Goal: Task Accomplishment & Management: Manage account settings

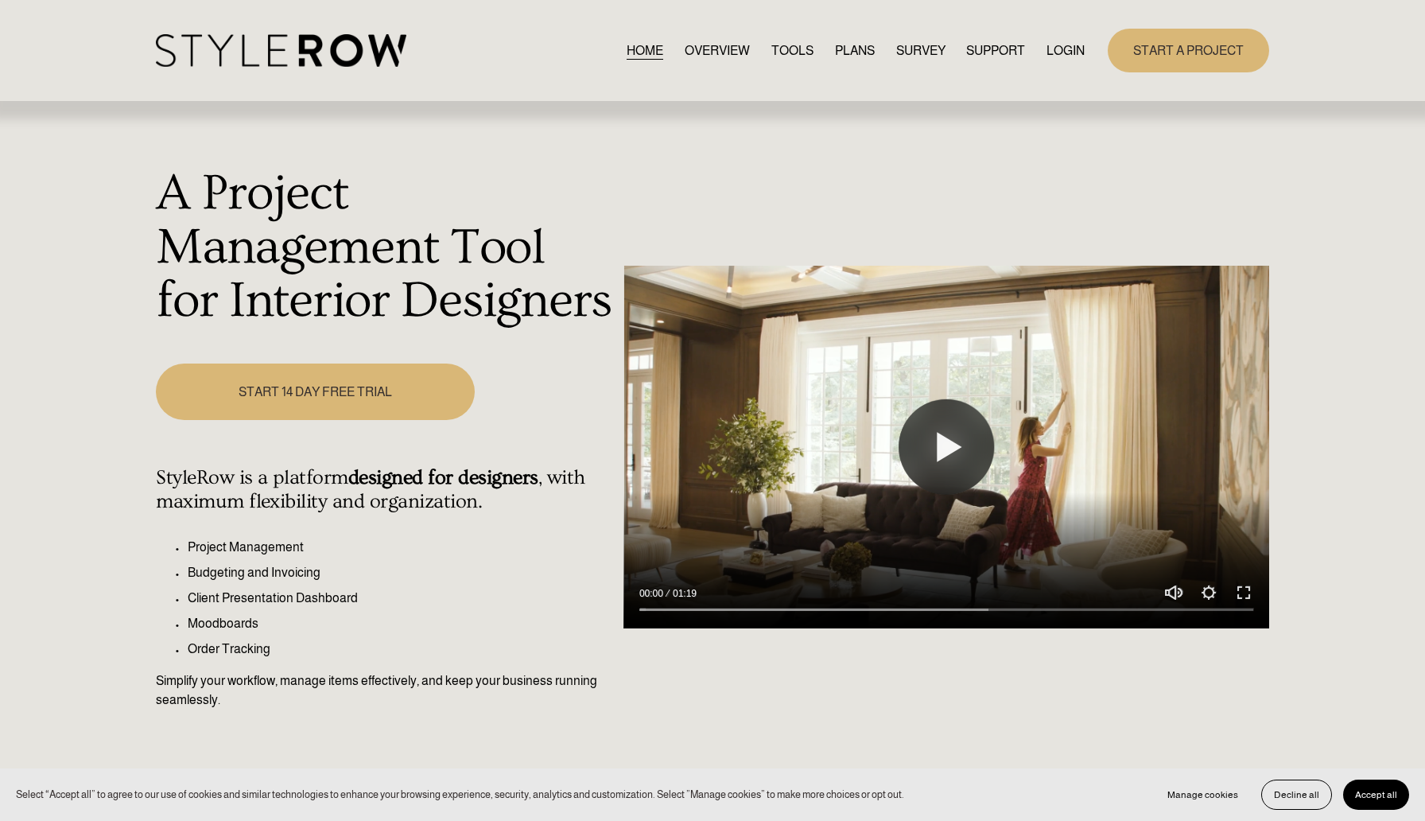
click at [1054, 47] on link "LOGIN" at bounding box center [1066, 50] width 38 height 21
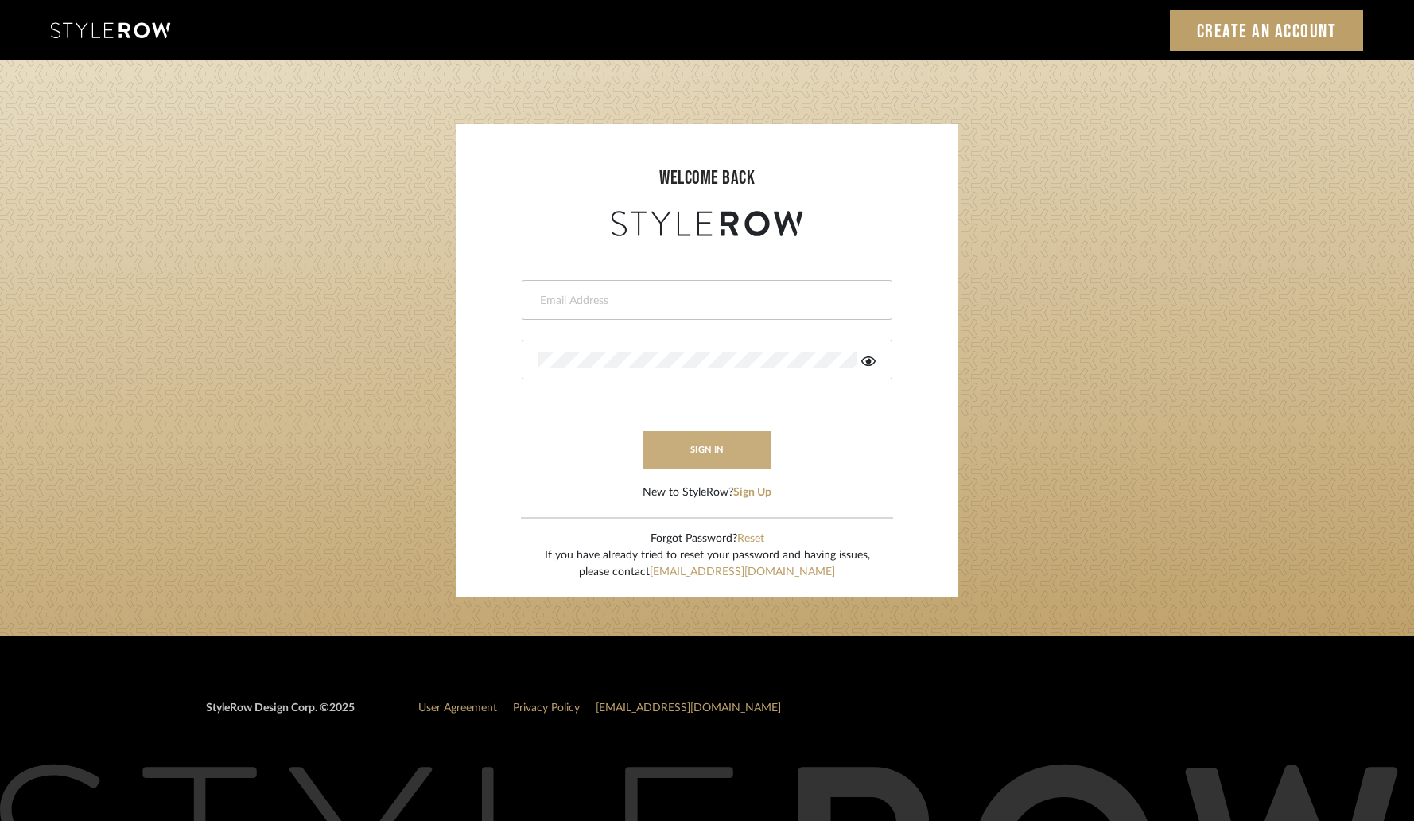
type input "am@ashleymeier.com"
click at [721, 449] on button "sign in" at bounding box center [707, 449] width 127 height 37
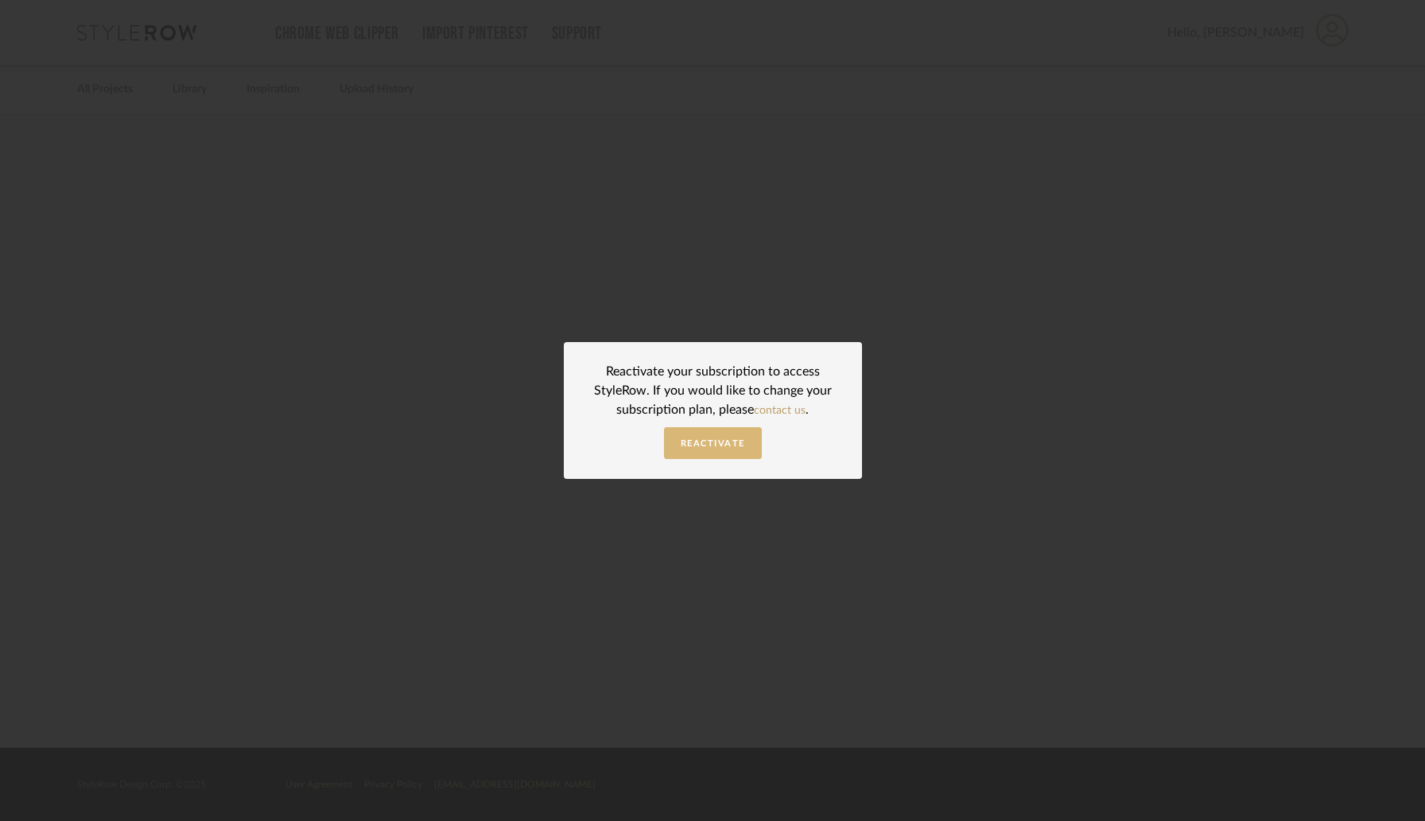
click at [725, 446] on span "Reactivate" at bounding box center [713, 443] width 64 height 9
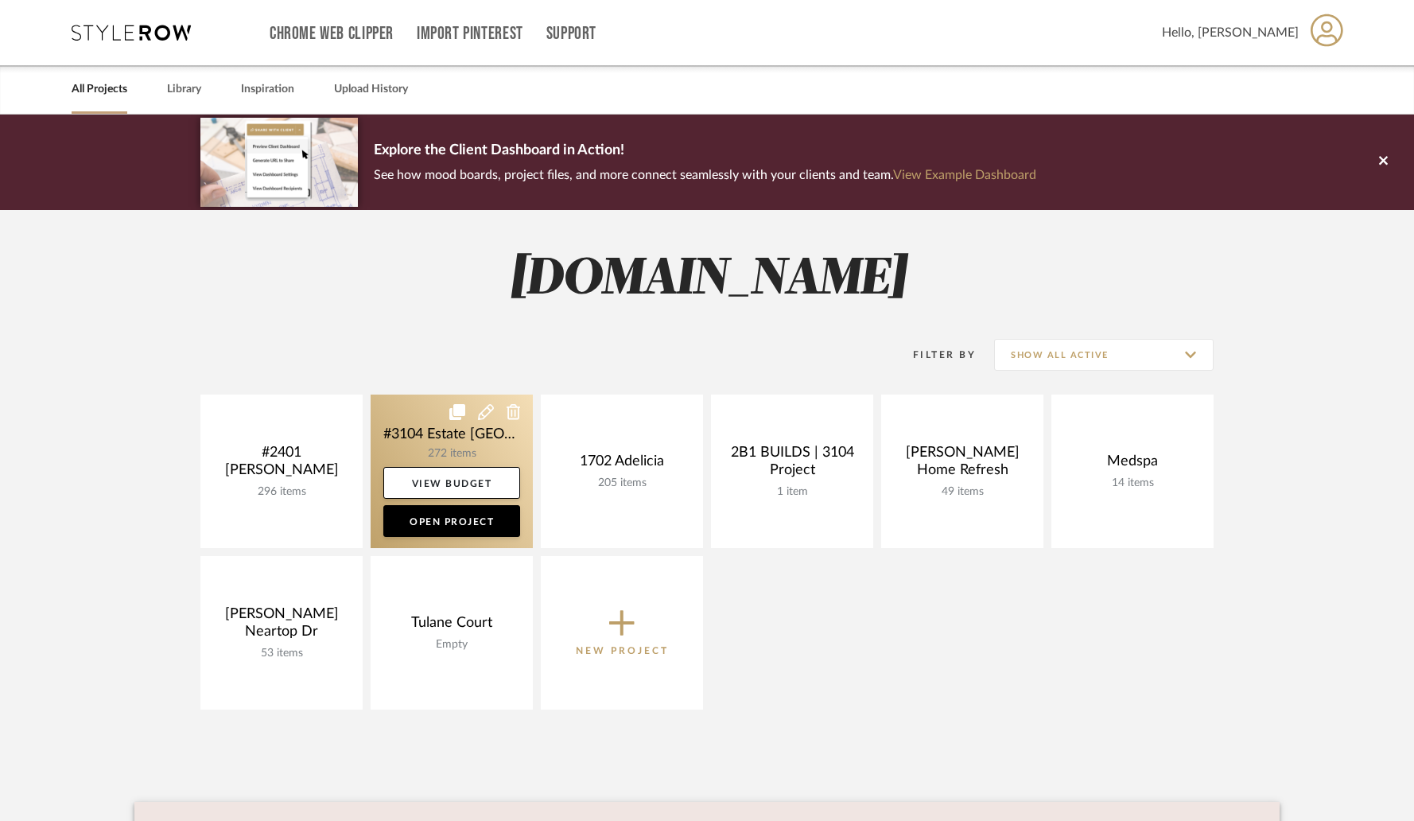
click at [488, 415] on icon at bounding box center [486, 412] width 16 height 16
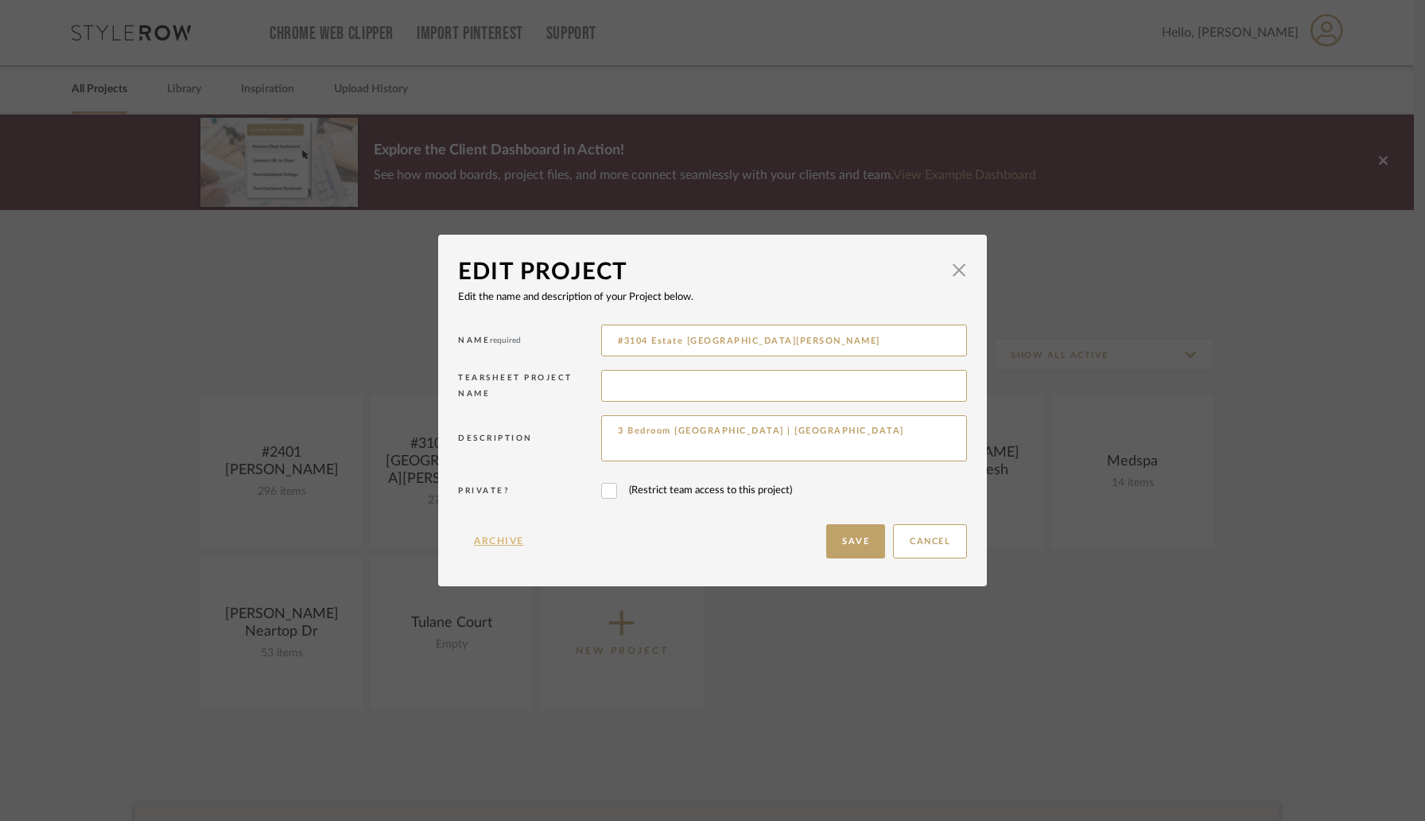
click at [498, 542] on button "Archive" at bounding box center [499, 541] width 82 height 34
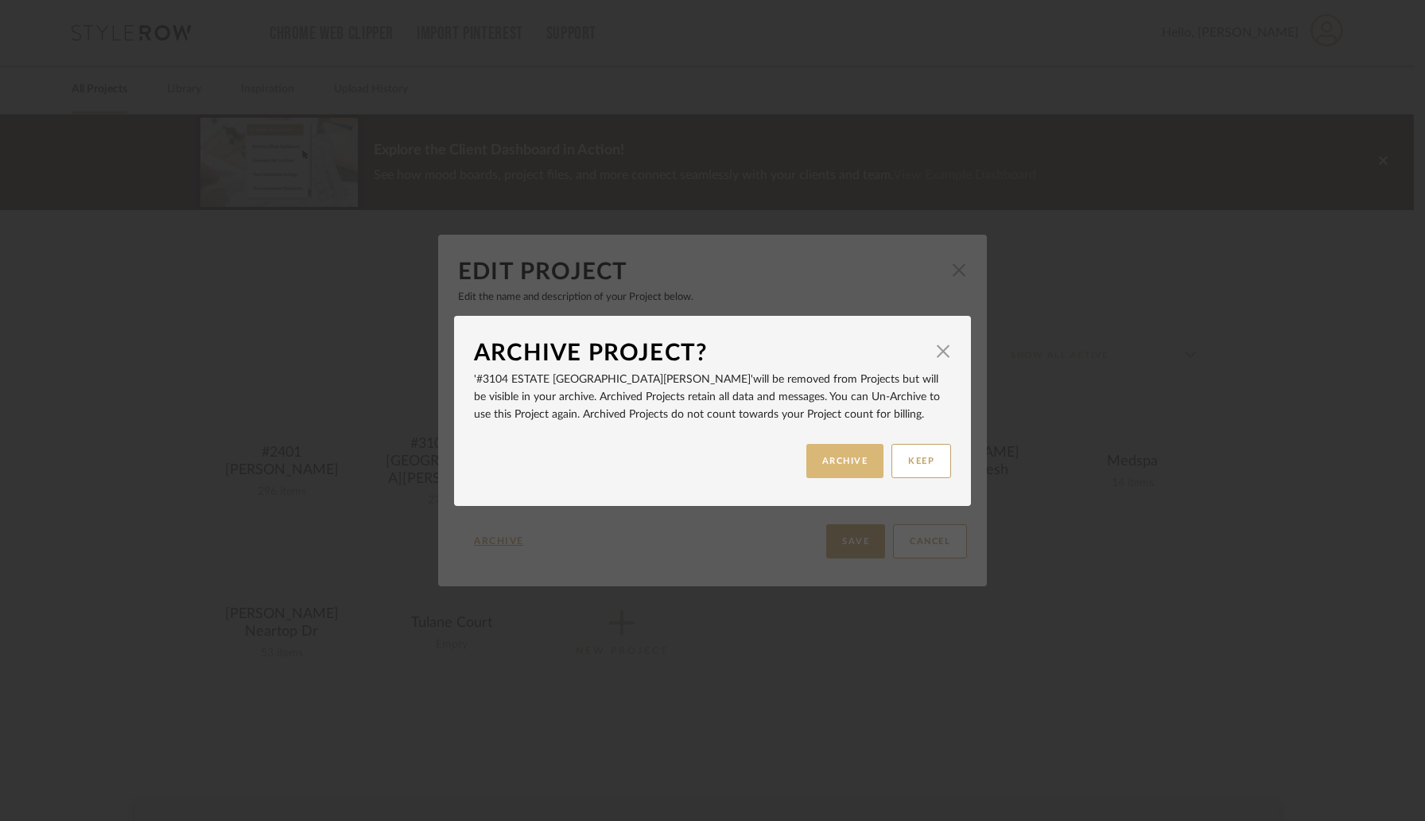
click at [818, 465] on button "ARCHIVE" at bounding box center [846, 461] width 78 height 34
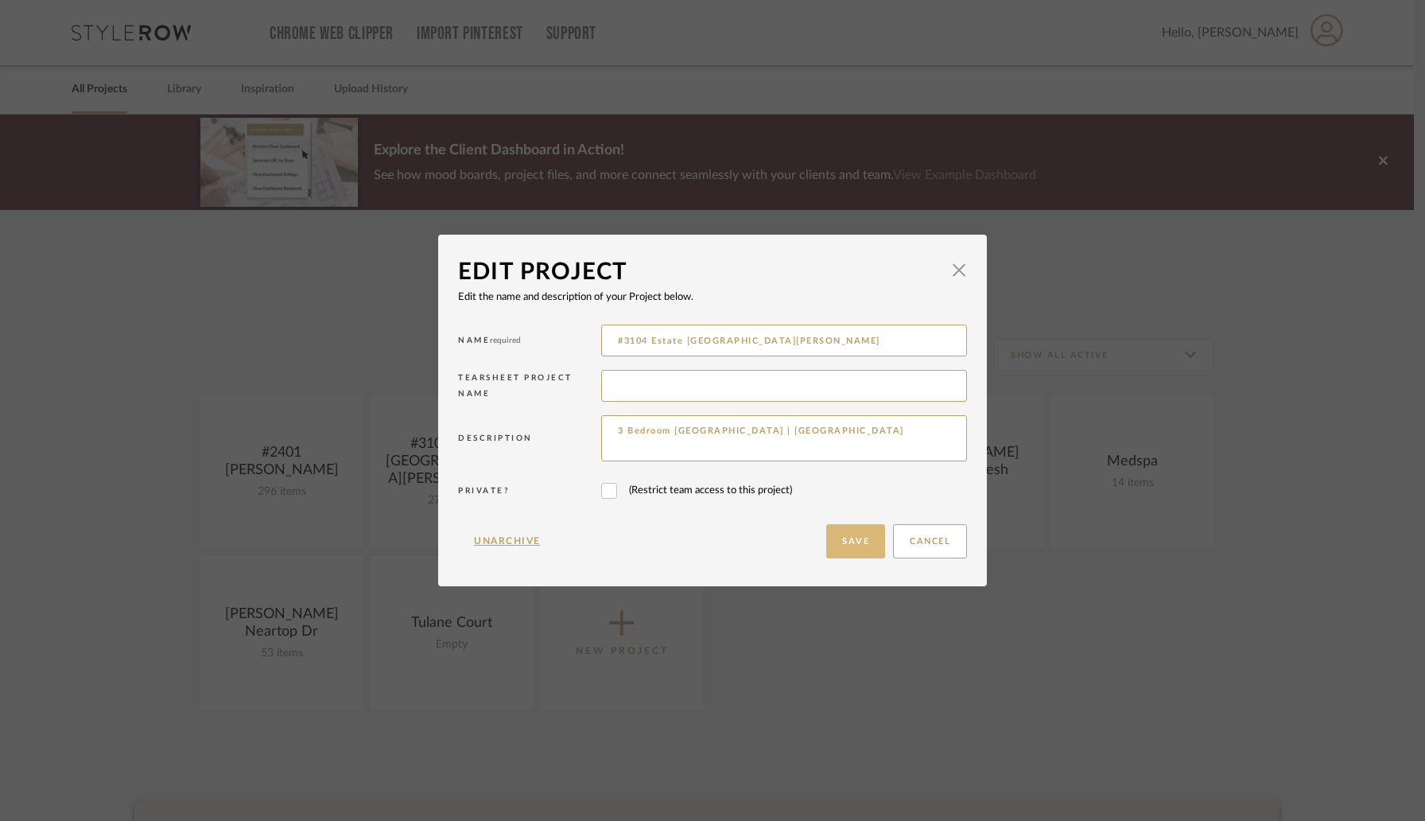
click at [831, 531] on button "Save" at bounding box center [855, 541] width 59 height 34
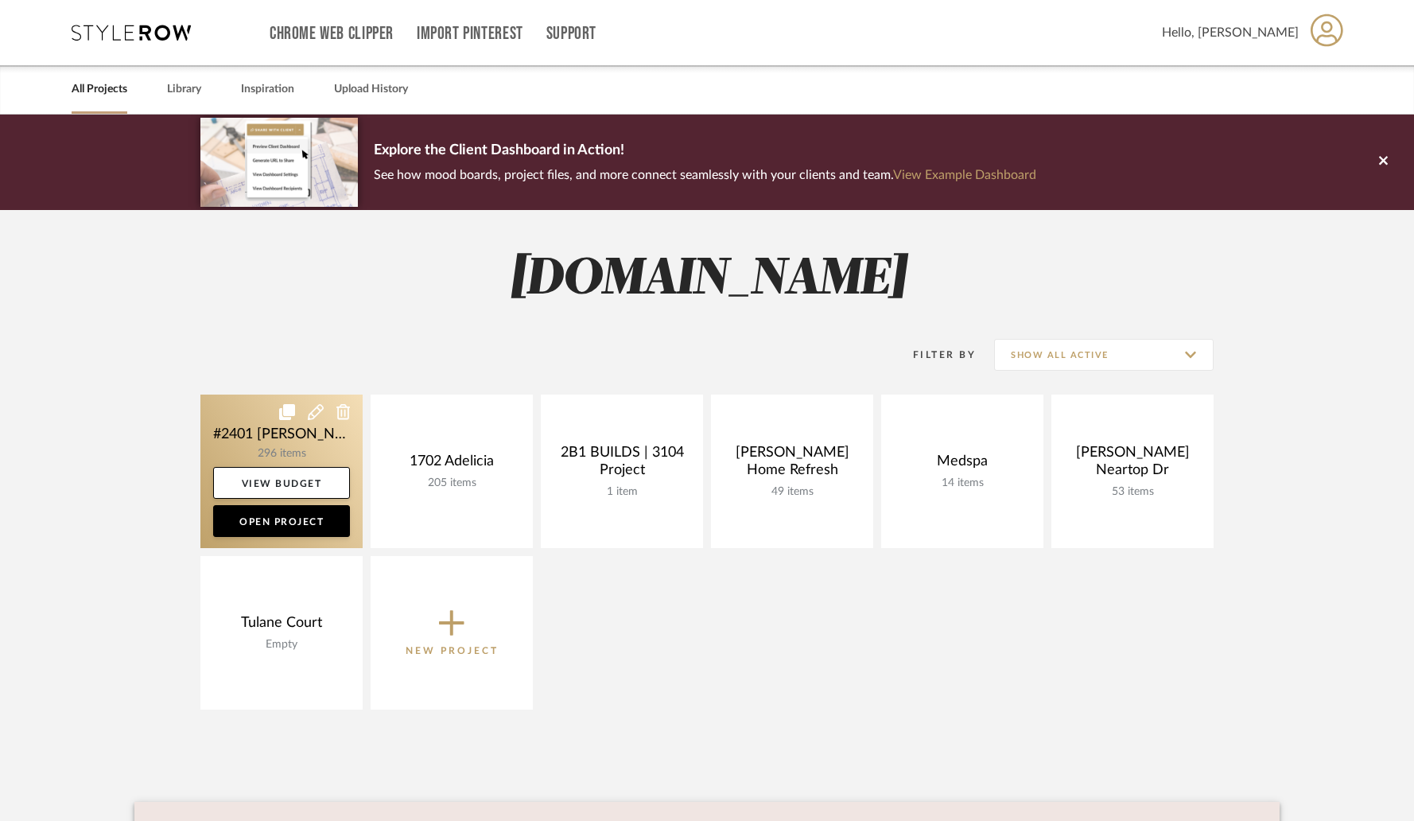
click at [318, 413] on icon at bounding box center [316, 412] width 16 height 16
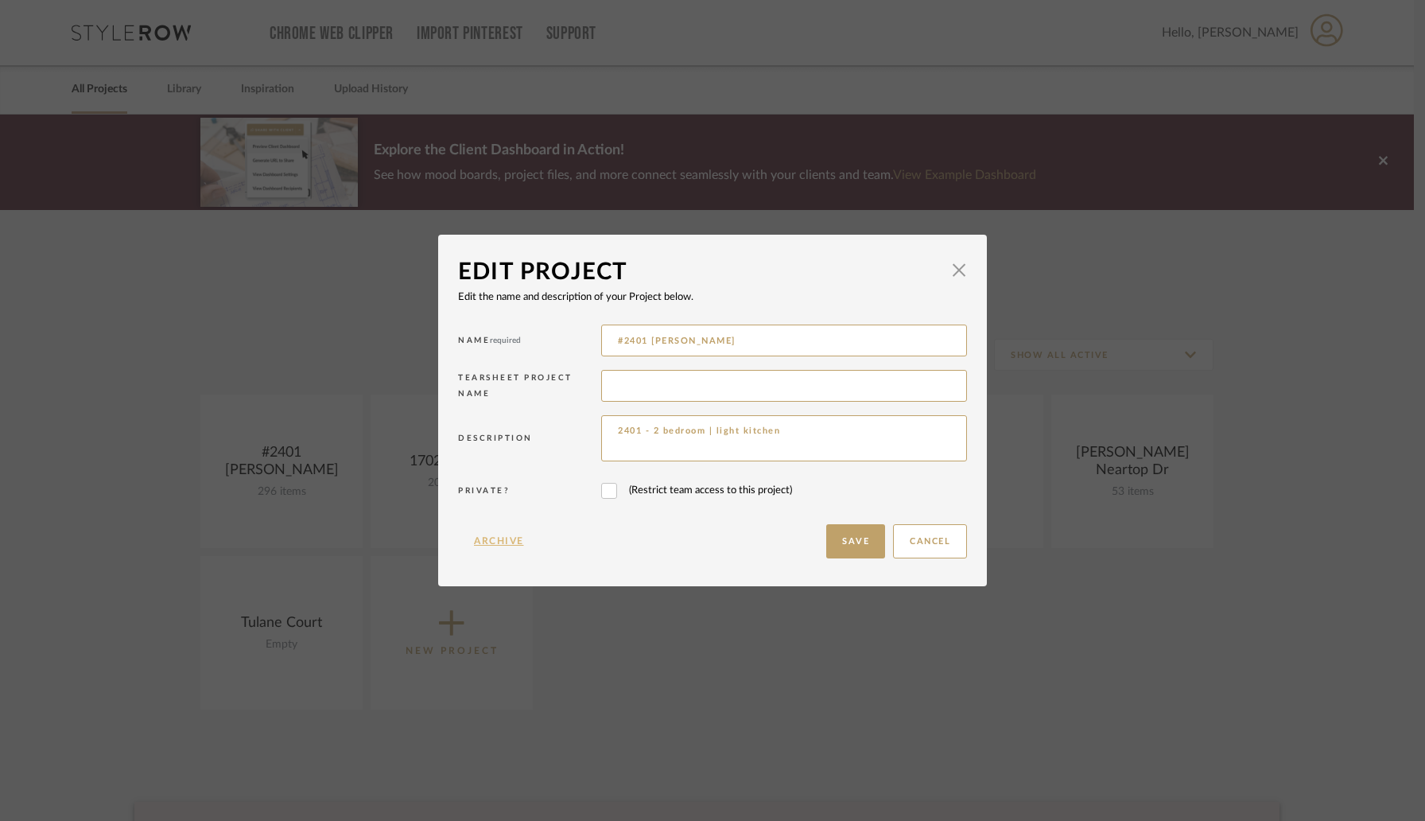
click at [504, 537] on button "Archive" at bounding box center [499, 541] width 82 height 34
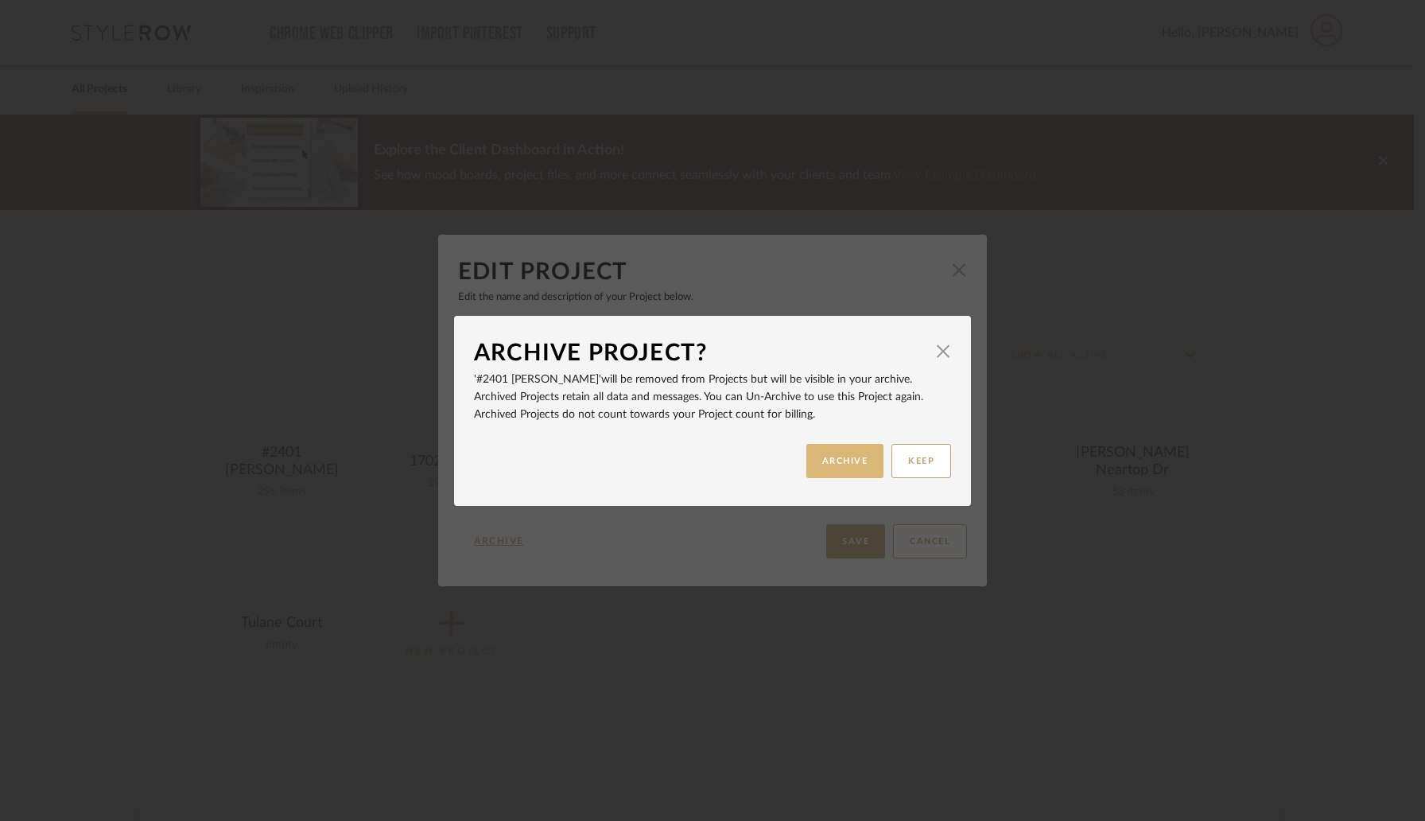
click at [824, 461] on button "ARCHIVE" at bounding box center [846, 461] width 78 height 34
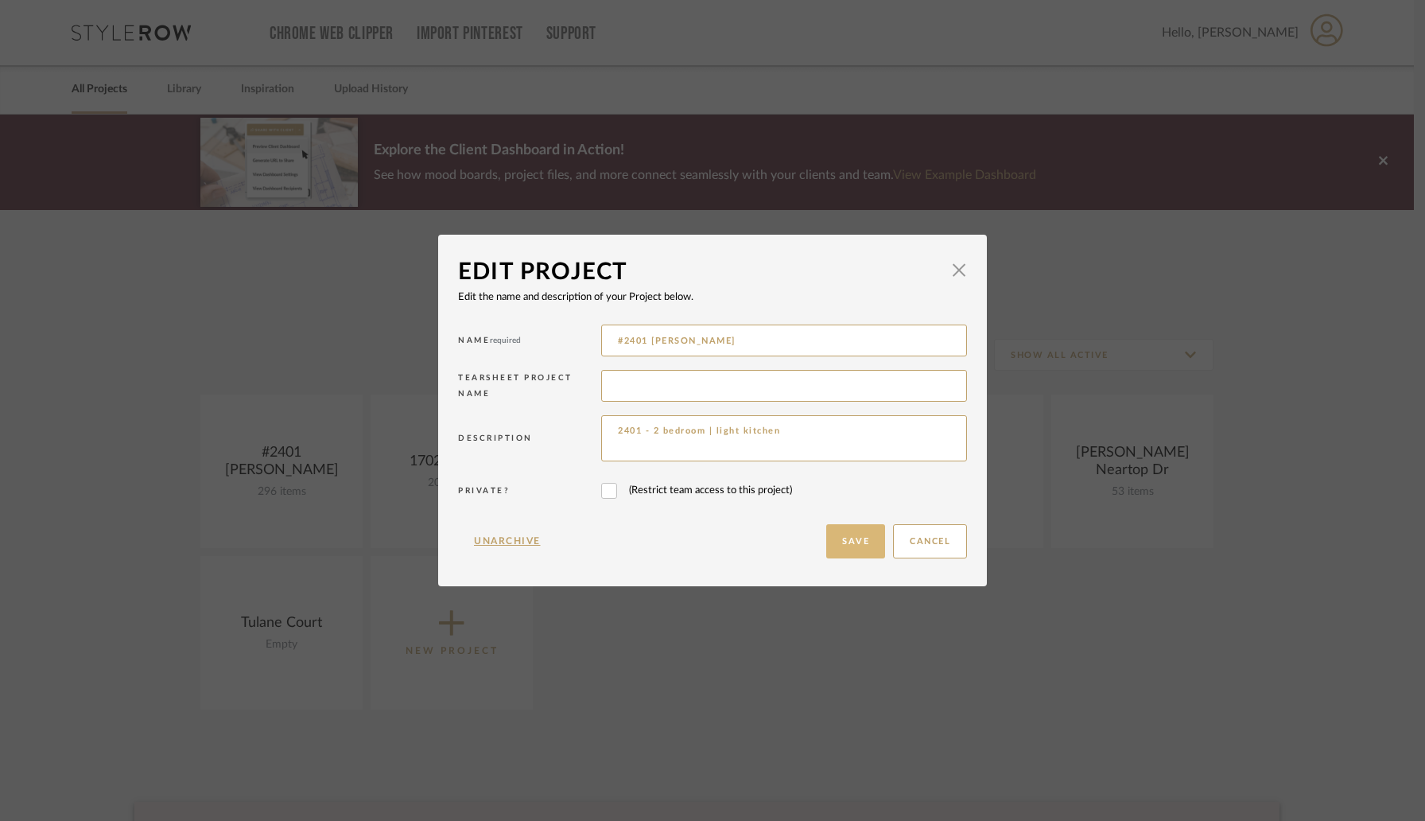
click at [833, 537] on button "Save" at bounding box center [855, 541] width 59 height 34
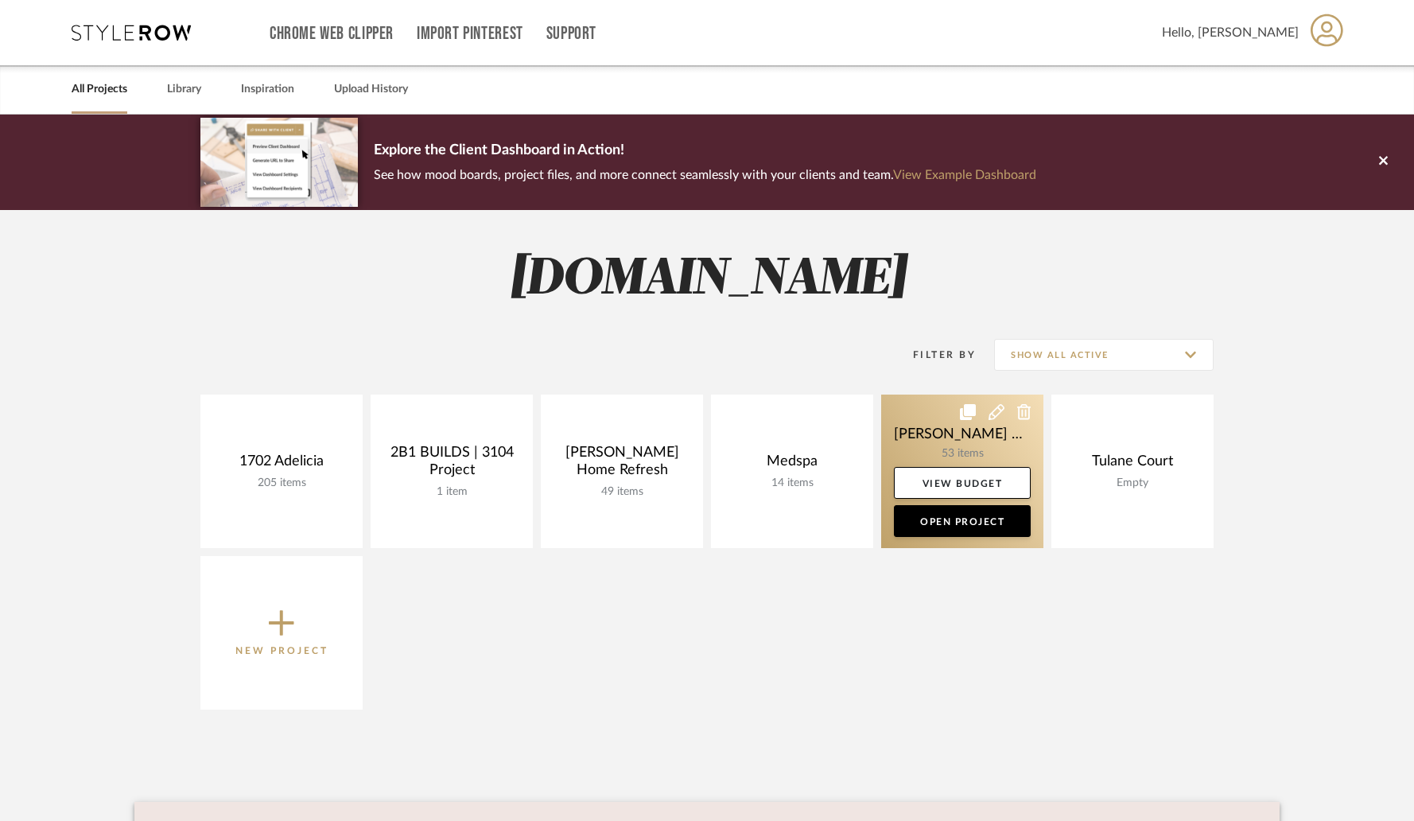
click at [994, 413] on icon at bounding box center [997, 412] width 16 height 16
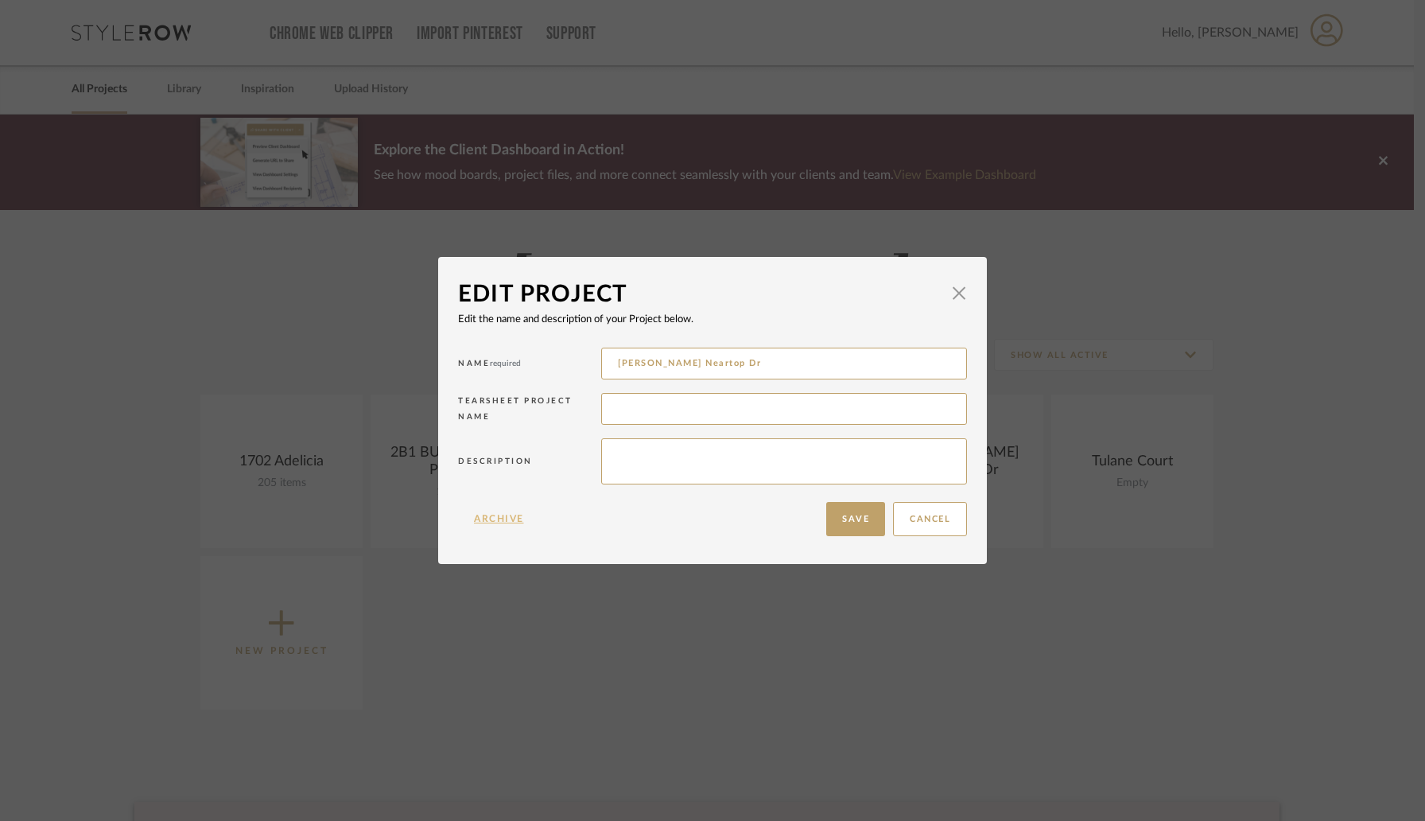
click at [505, 518] on button "Archive" at bounding box center [499, 519] width 82 height 34
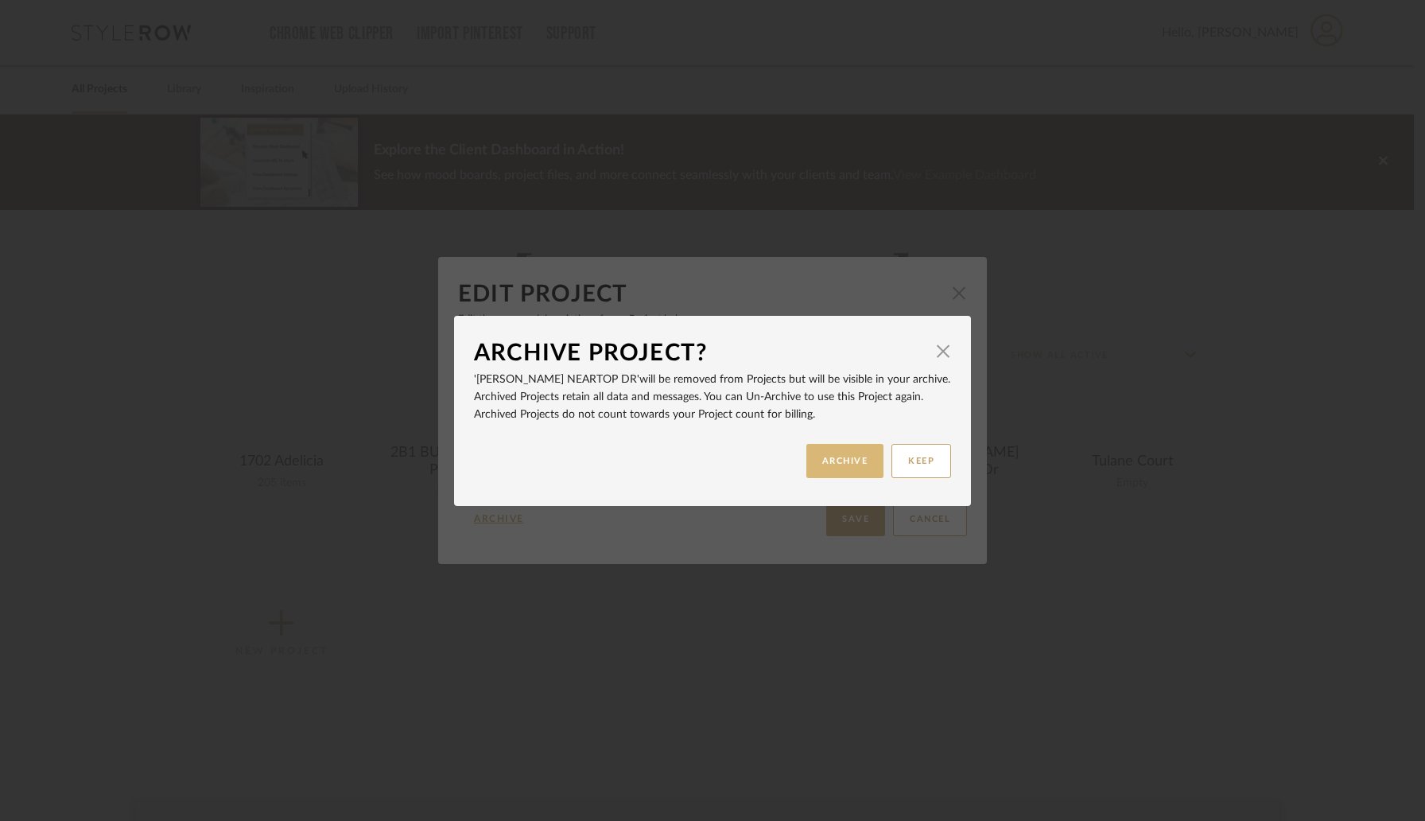
click at [843, 456] on button "ARCHIVE" at bounding box center [846, 461] width 78 height 34
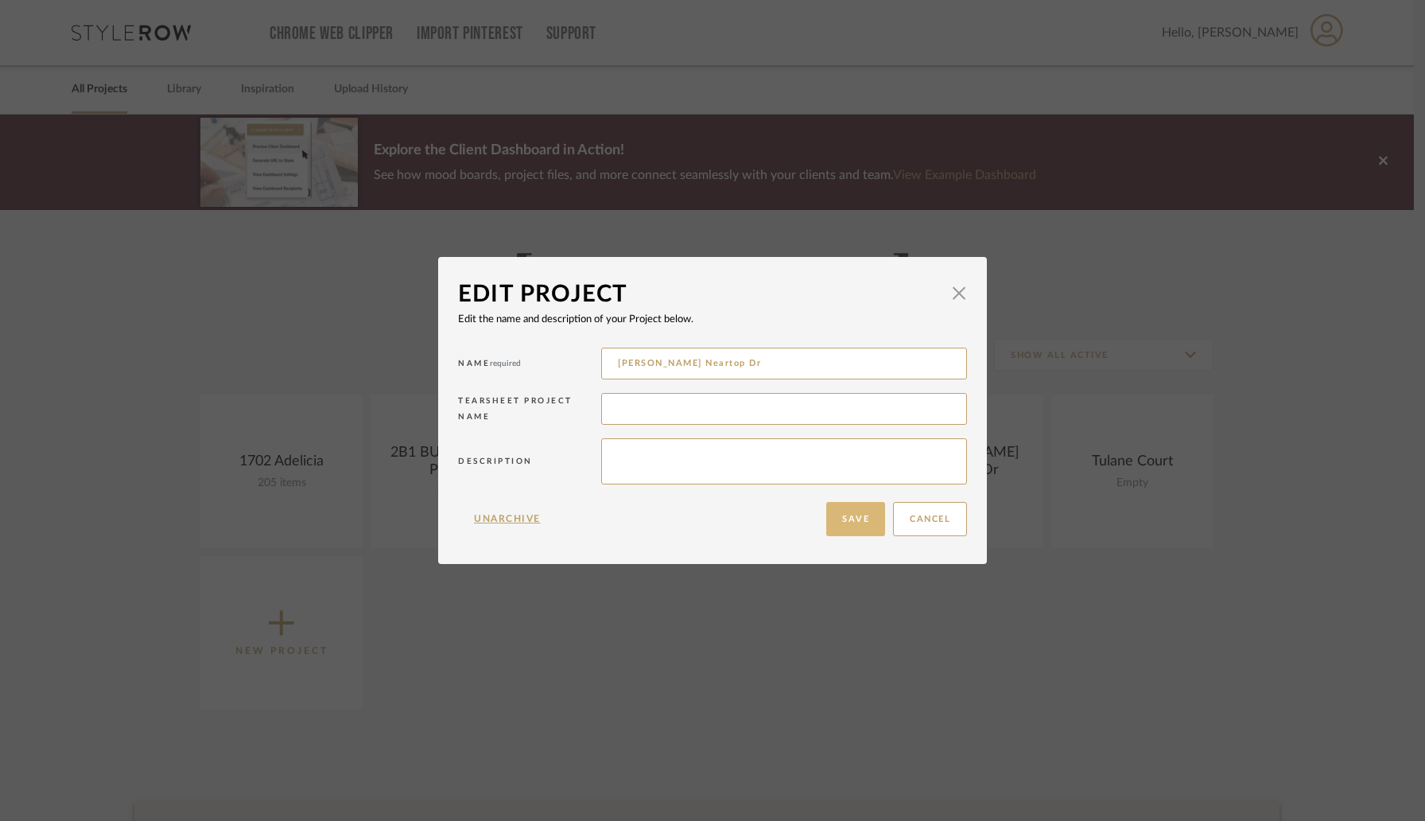
click at [846, 529] on button "Save" at bounding box center [855, 519] width 59 height 34
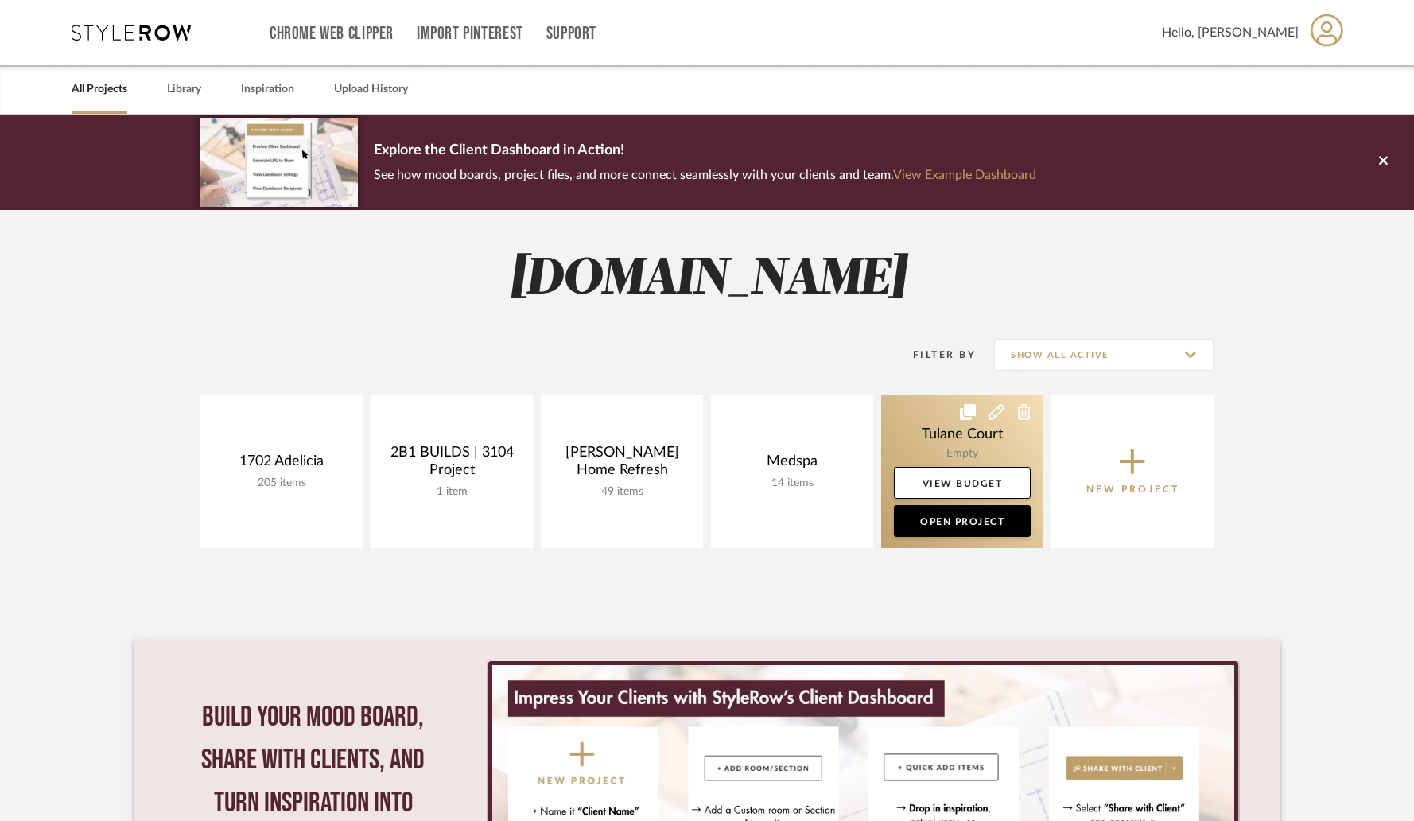
click at [998, 414] on icon at bounding box center [997, 412] width 16 height 16
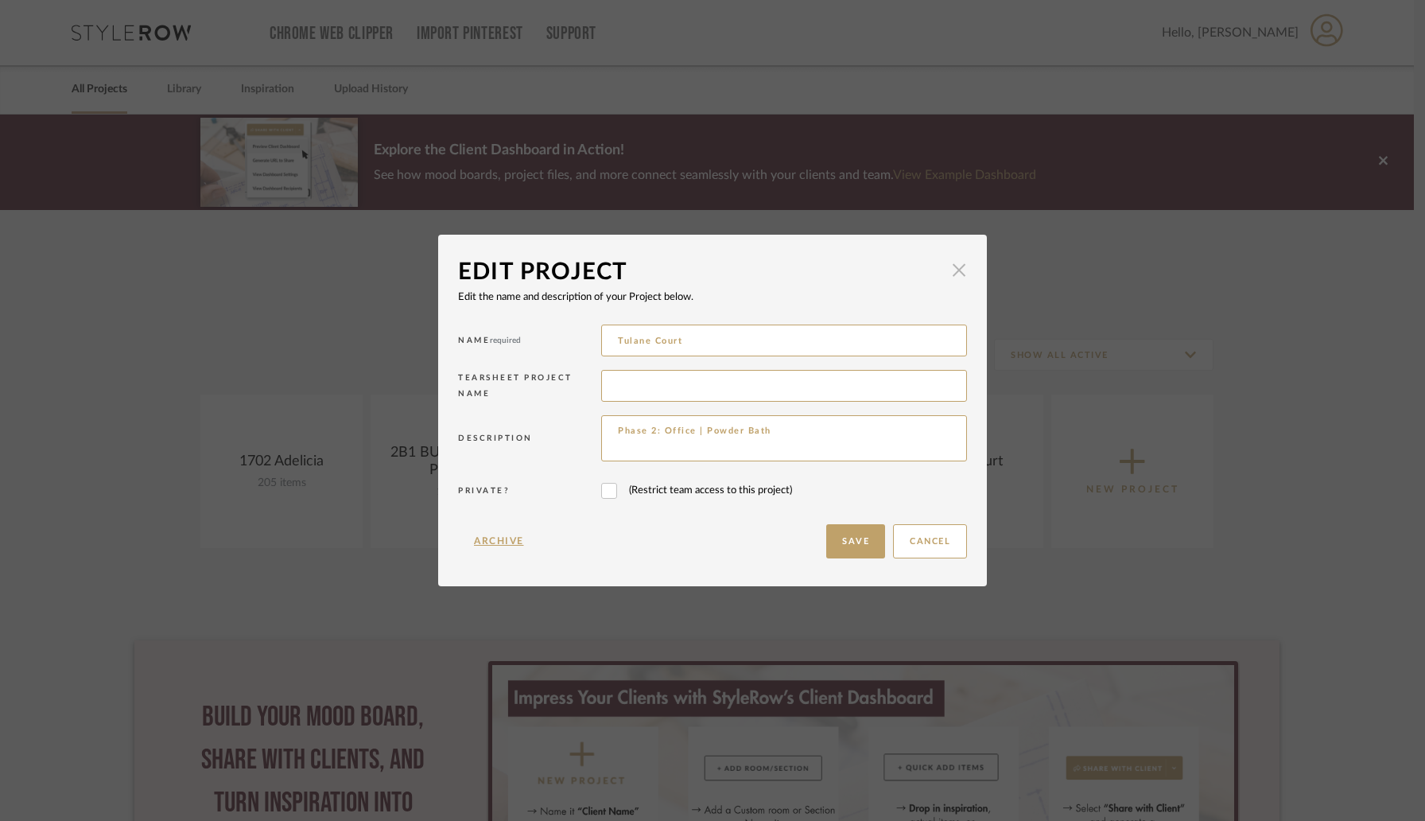
click at [958, 273] on span "button" at bounding box center [959, 271] width 32 height 32
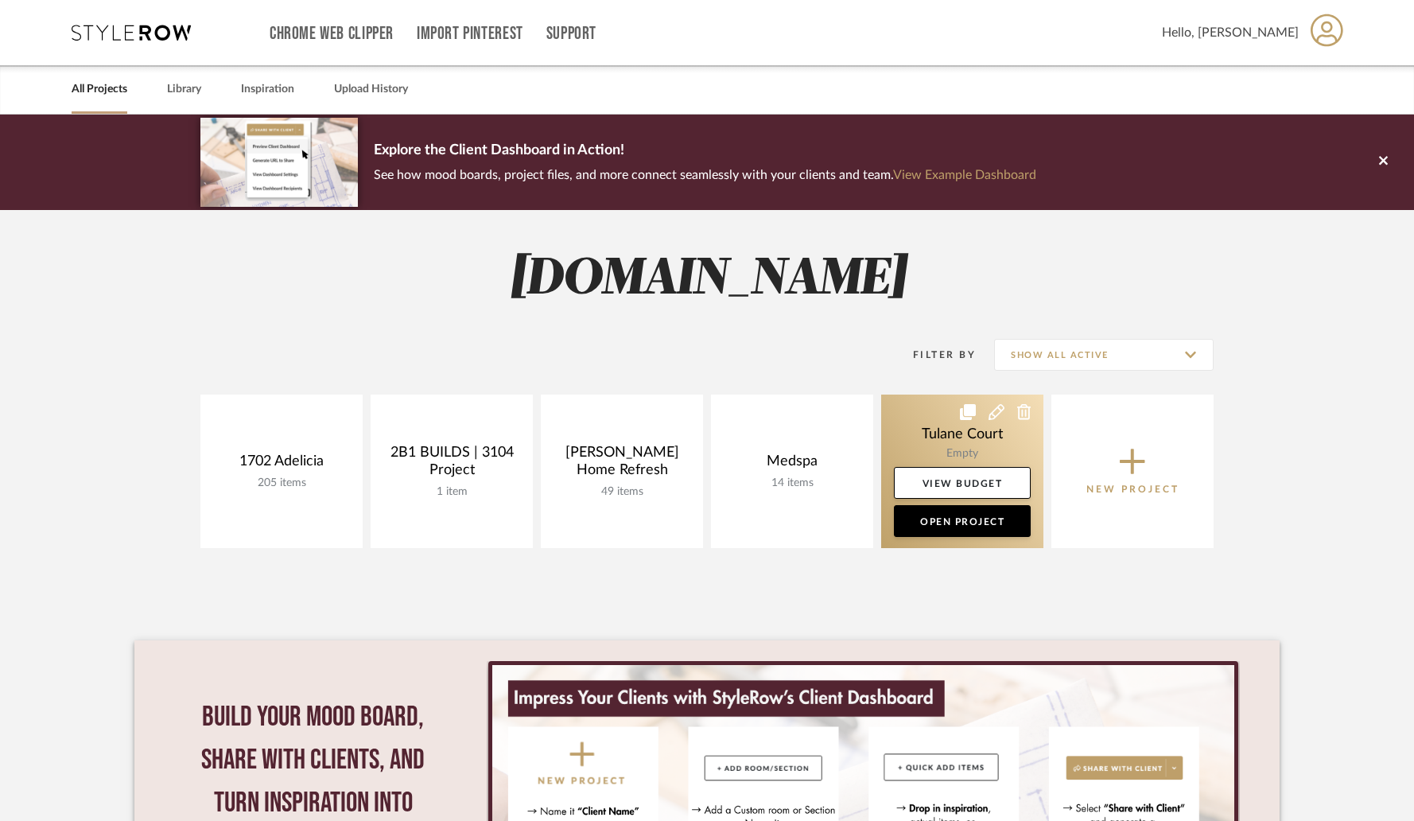
click at [1022, 412] on icon at bounding box center [1024, 412] width 14 height 16
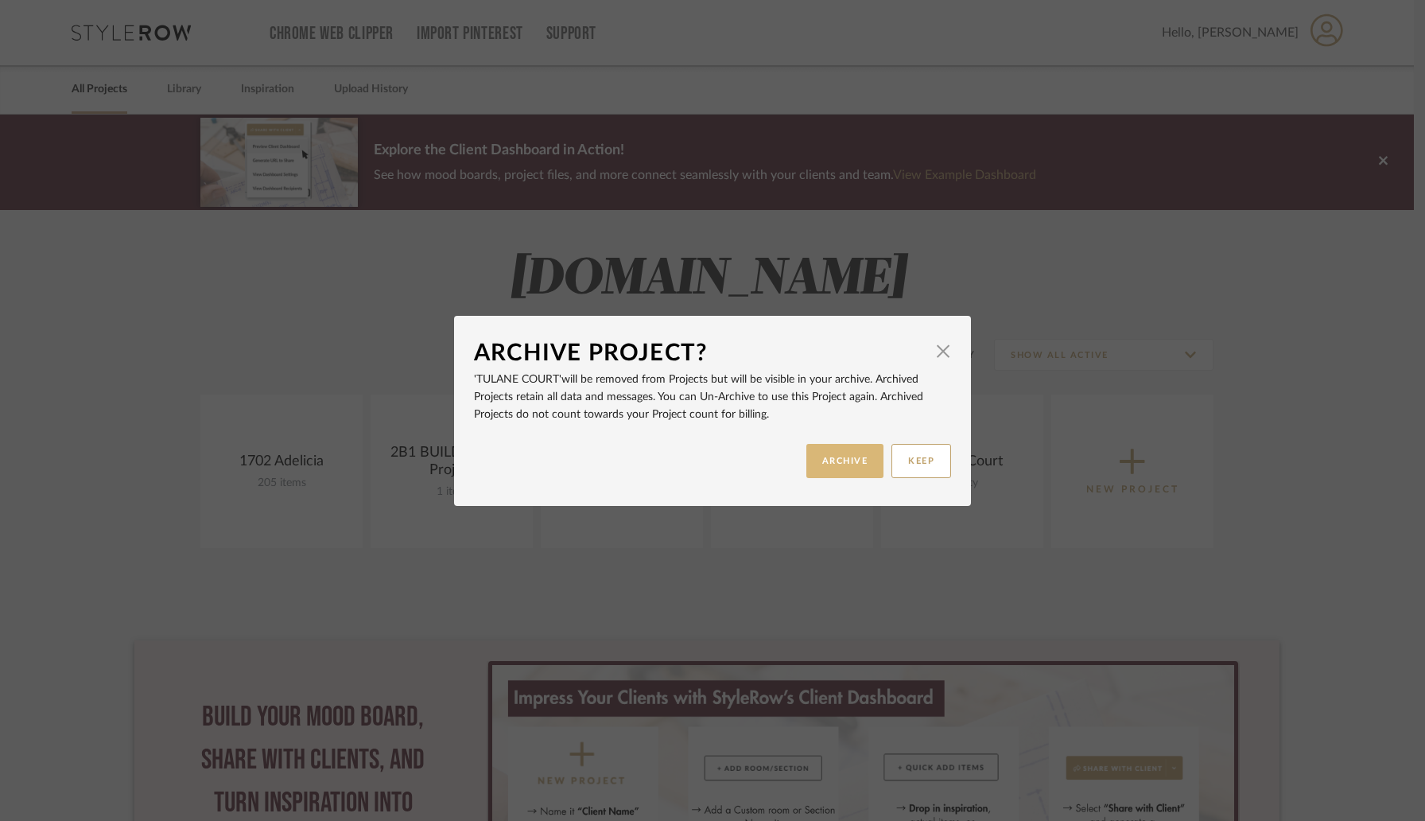
click at [854, 456] on button "ARCHIVE" at bounding box center [846, 461] width 78 height 34
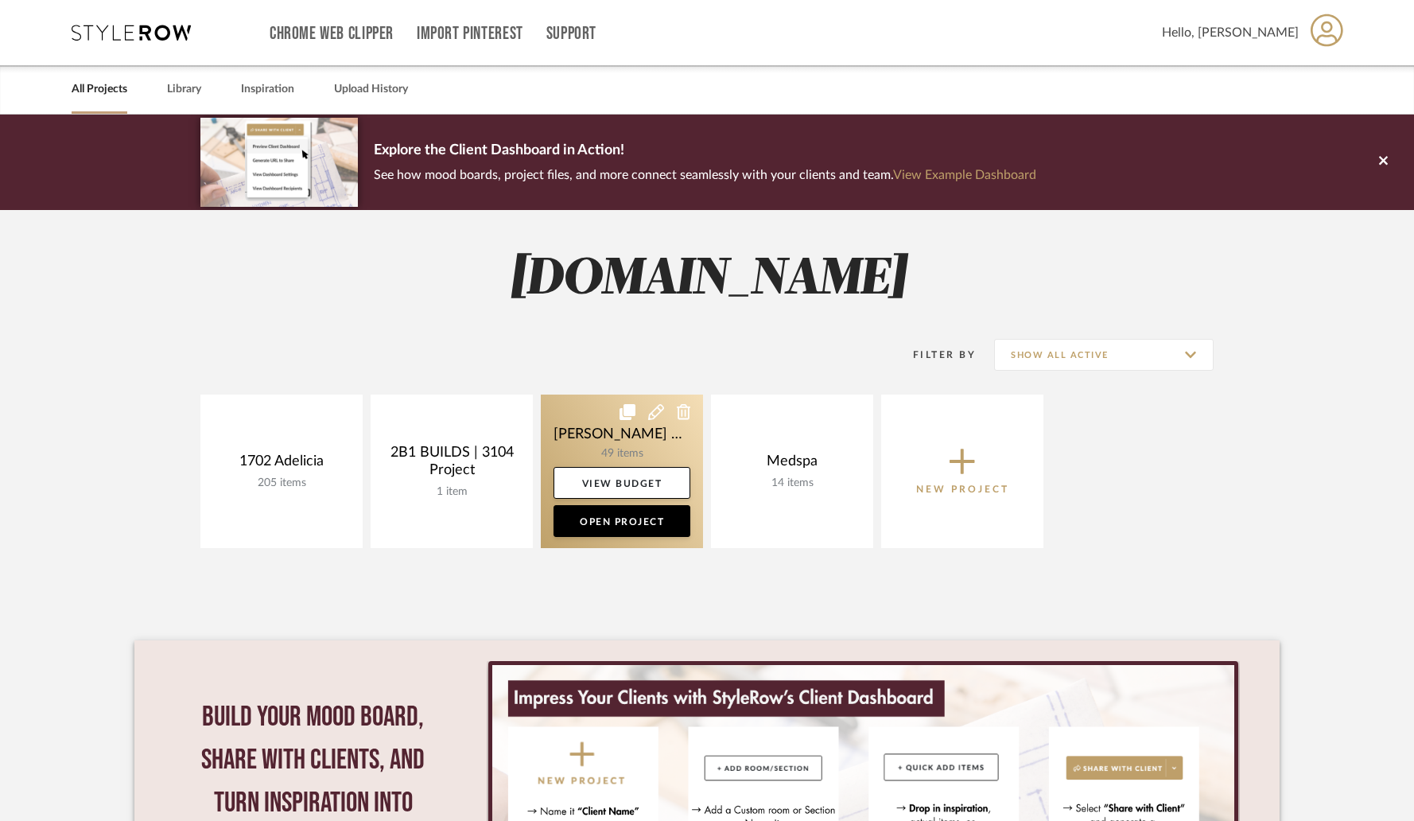
click at [651, 412] on icon at bounding box center [656, 412] width 16 height 16
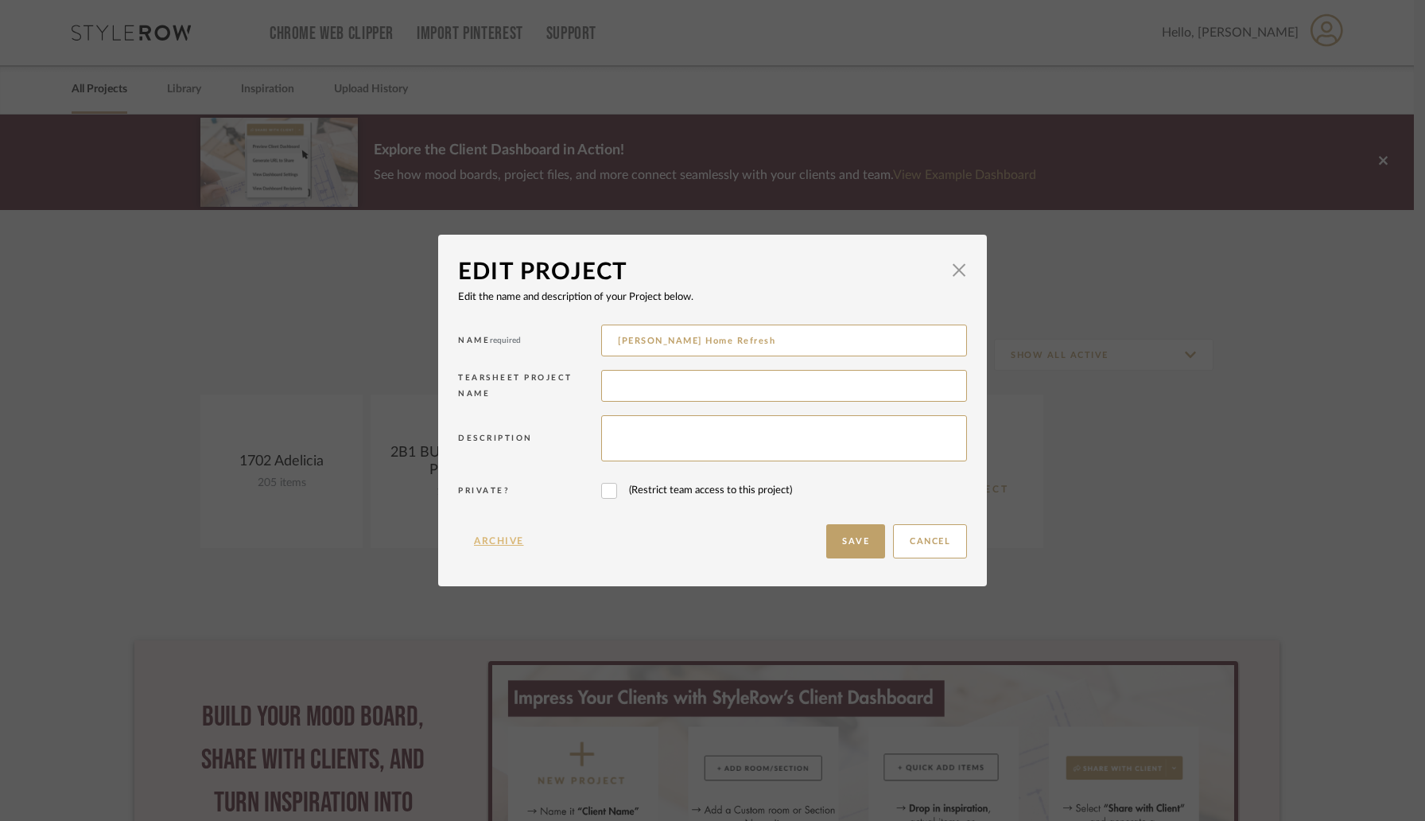
click at [498, 548] on button "Archive" at bounding box center [499, 541] width 82 height 34
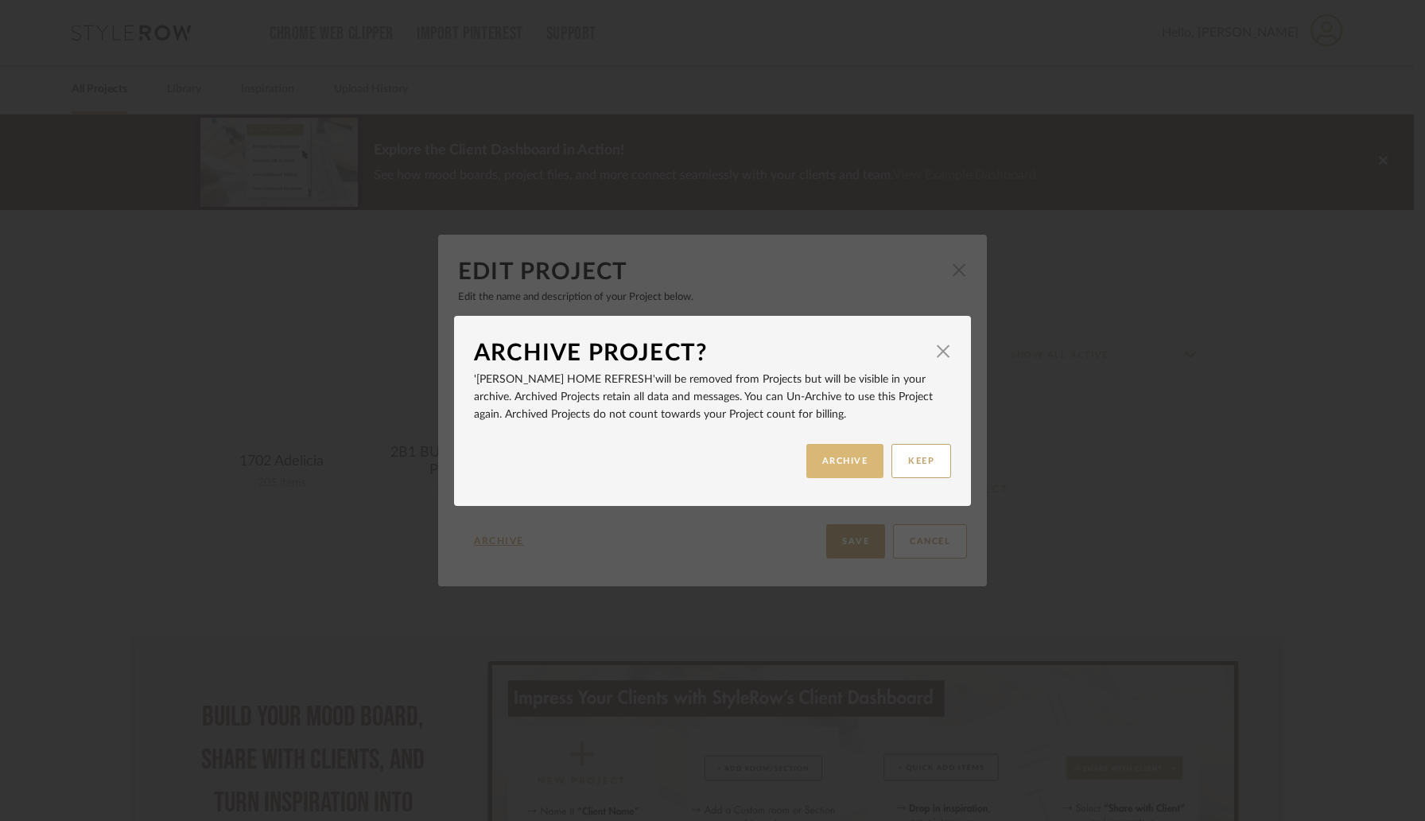
click at [828, 460] on button "ARCHIVE" at bounding box center [846, 461] width 78 height 34
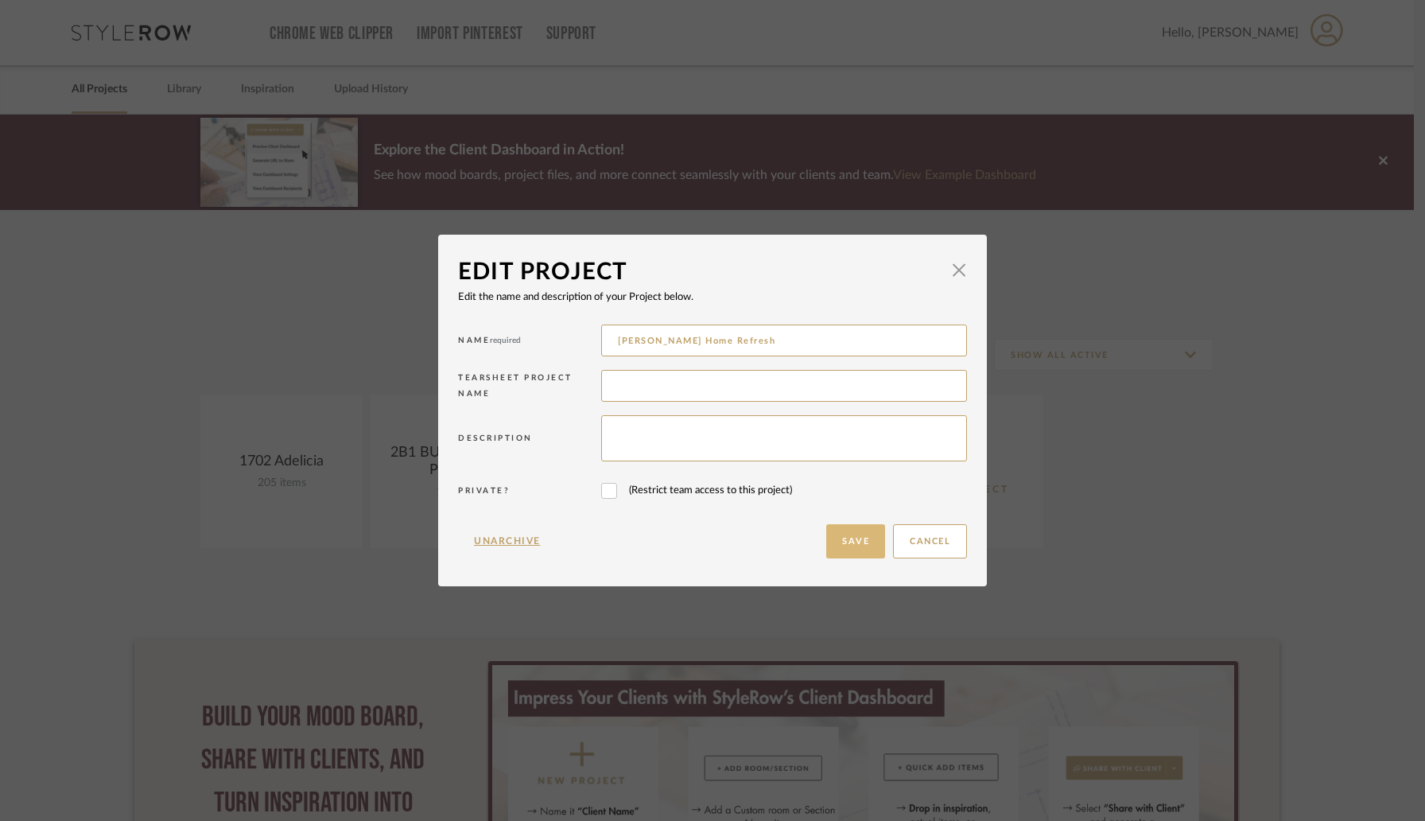
click at [847, 539] on button "Save" at bounding box center [855, 541] width 59 height 34
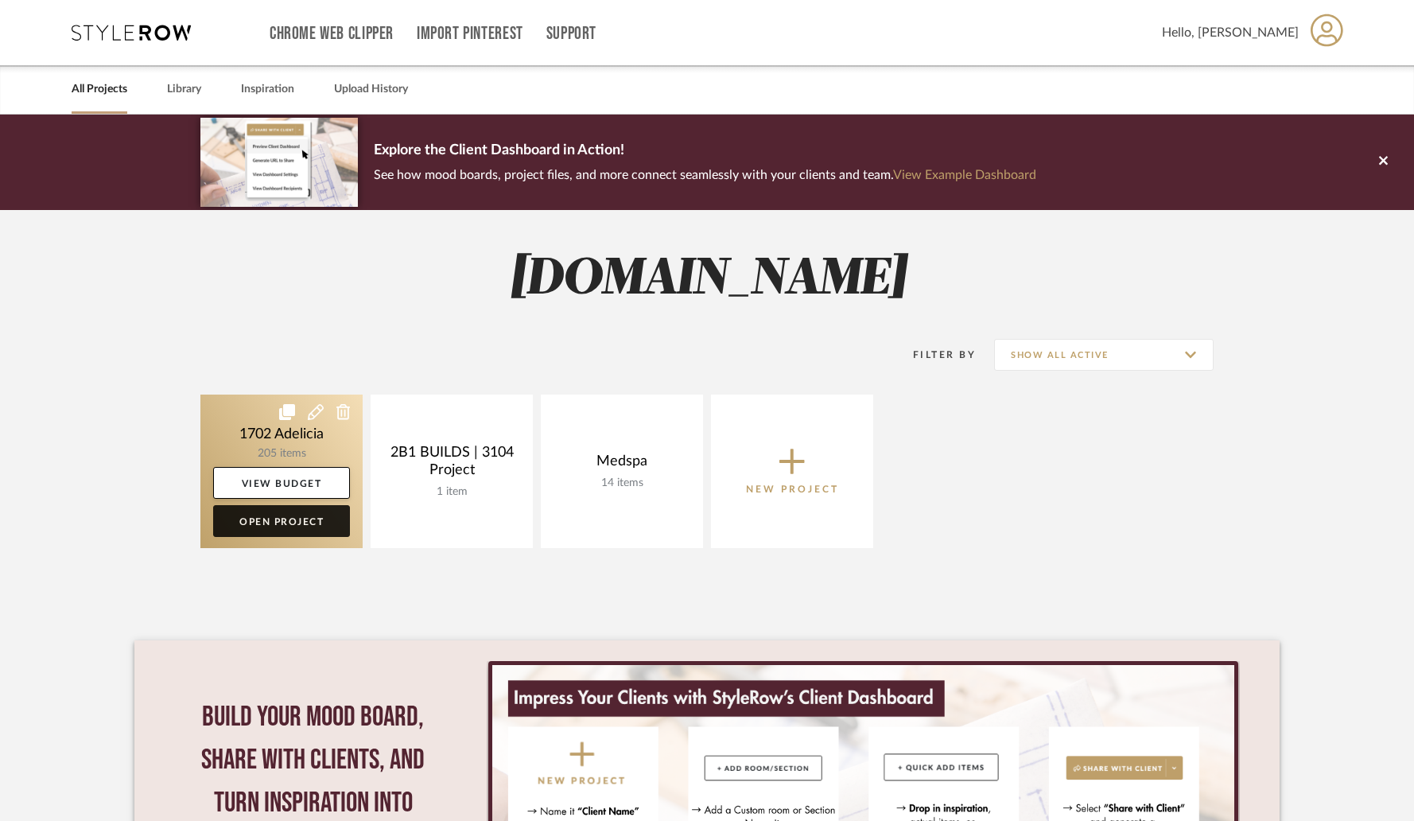
click at [261, 521] on link "Open Project" at bounding box center [281, 521] width 137 height 32
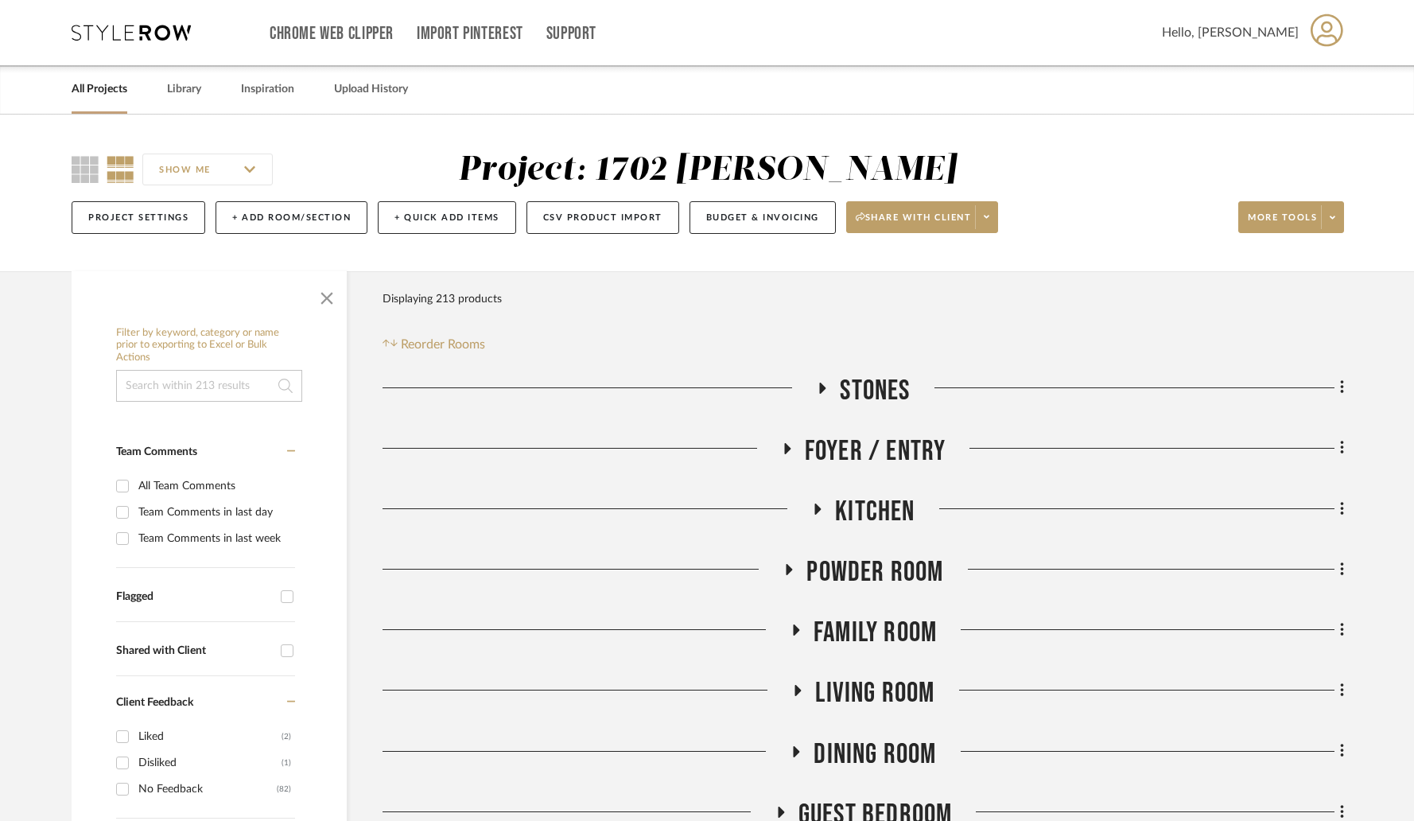
click at [876, 387] on span "Stones" at bounding box center [875, 391] width 70 height 34
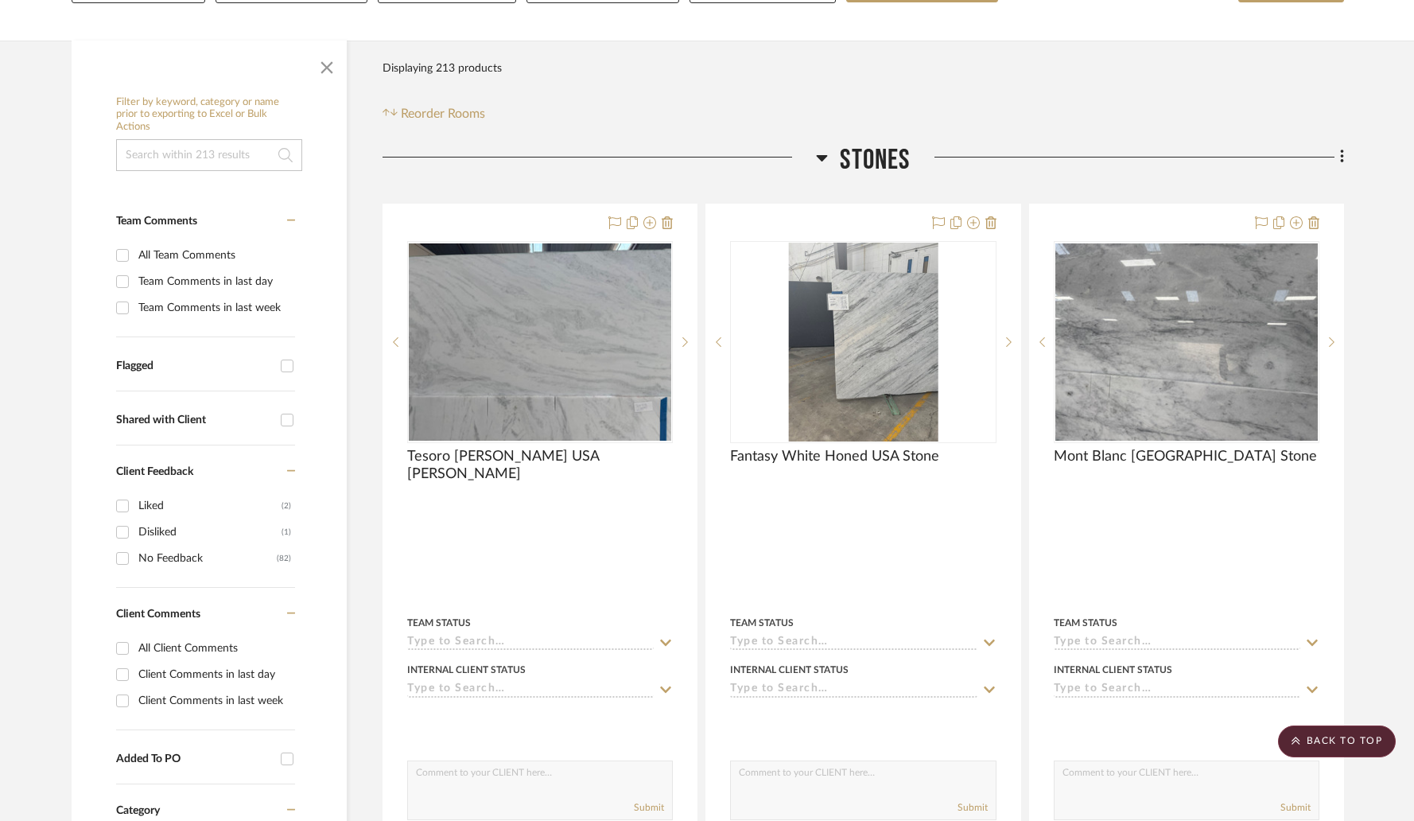
scroll to position [204, 0]
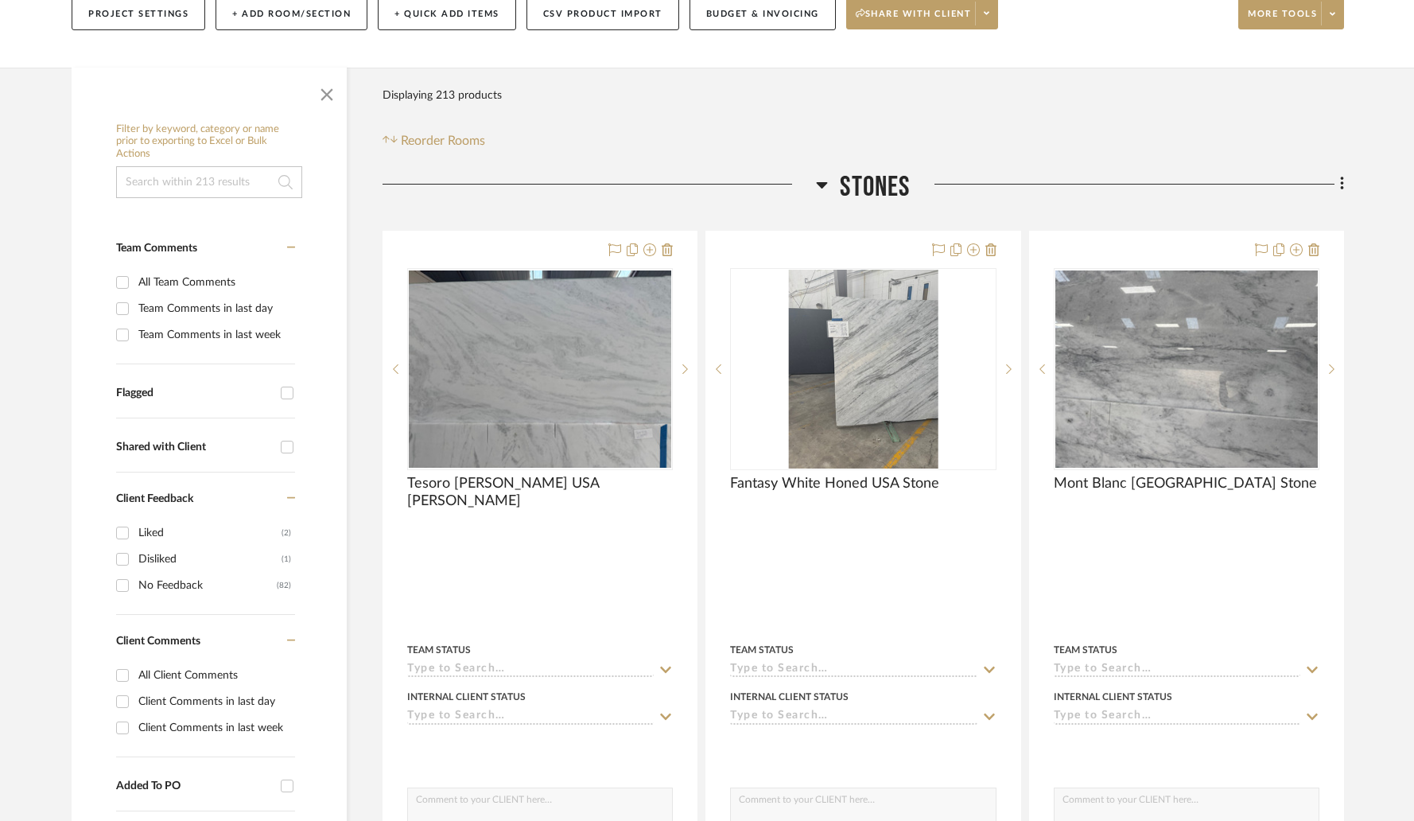
click at [865, 175] on span "Stones" at bounding box center [875, 187] width 70 height 34
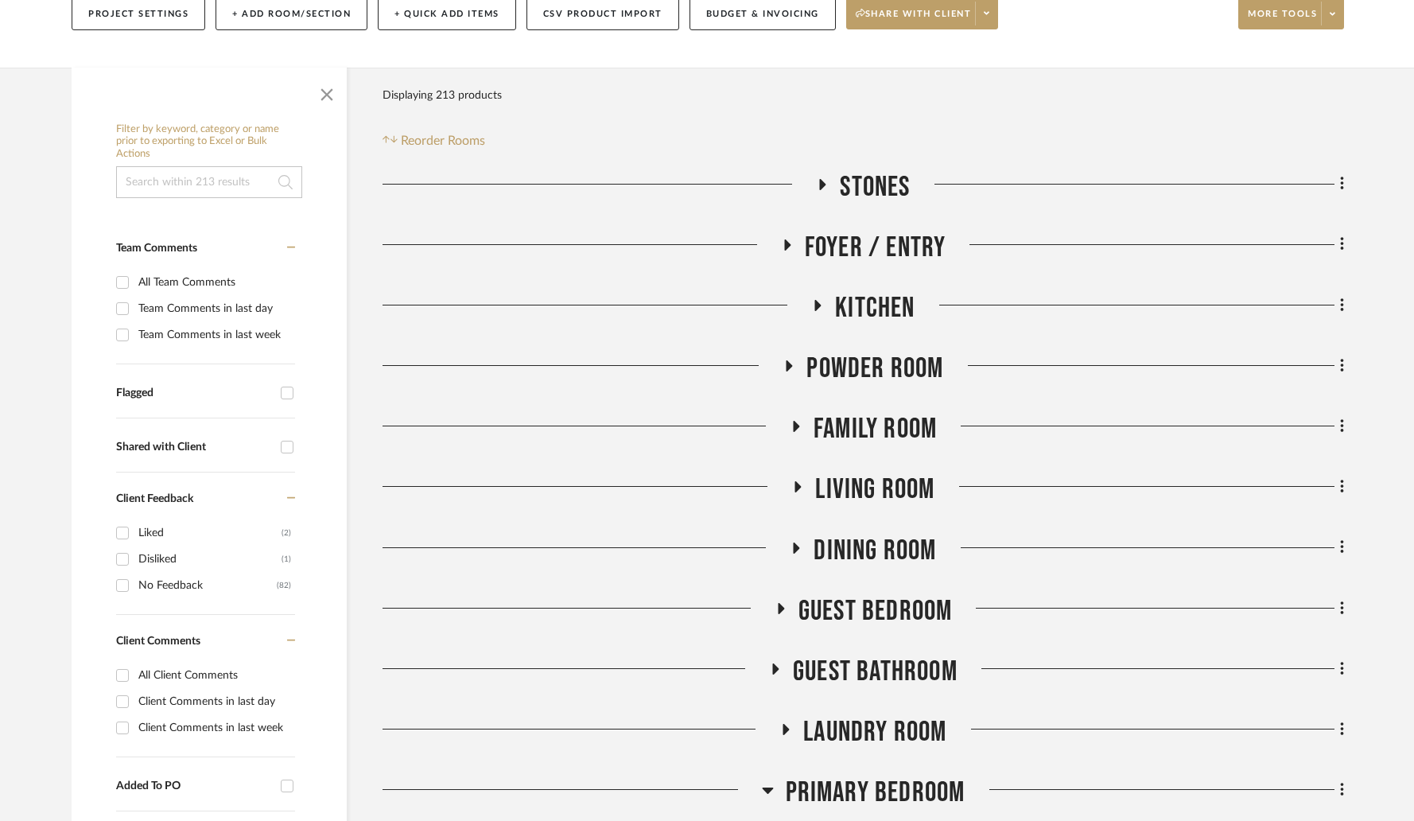
click at [879, 239] on span "Foyer / Entry" at bounding box center [876, 248] width 142 height 34
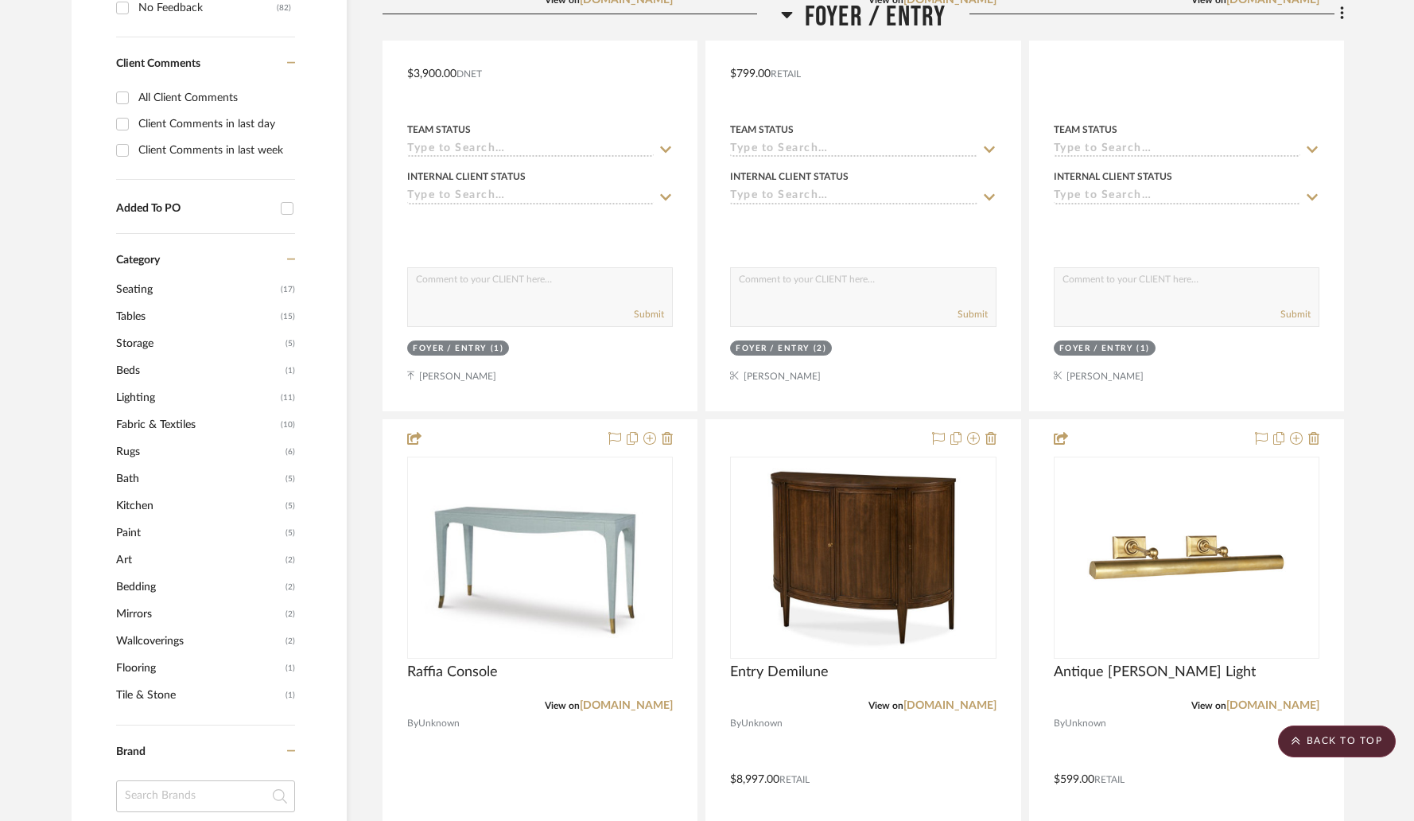
scroll to position [0, 0]
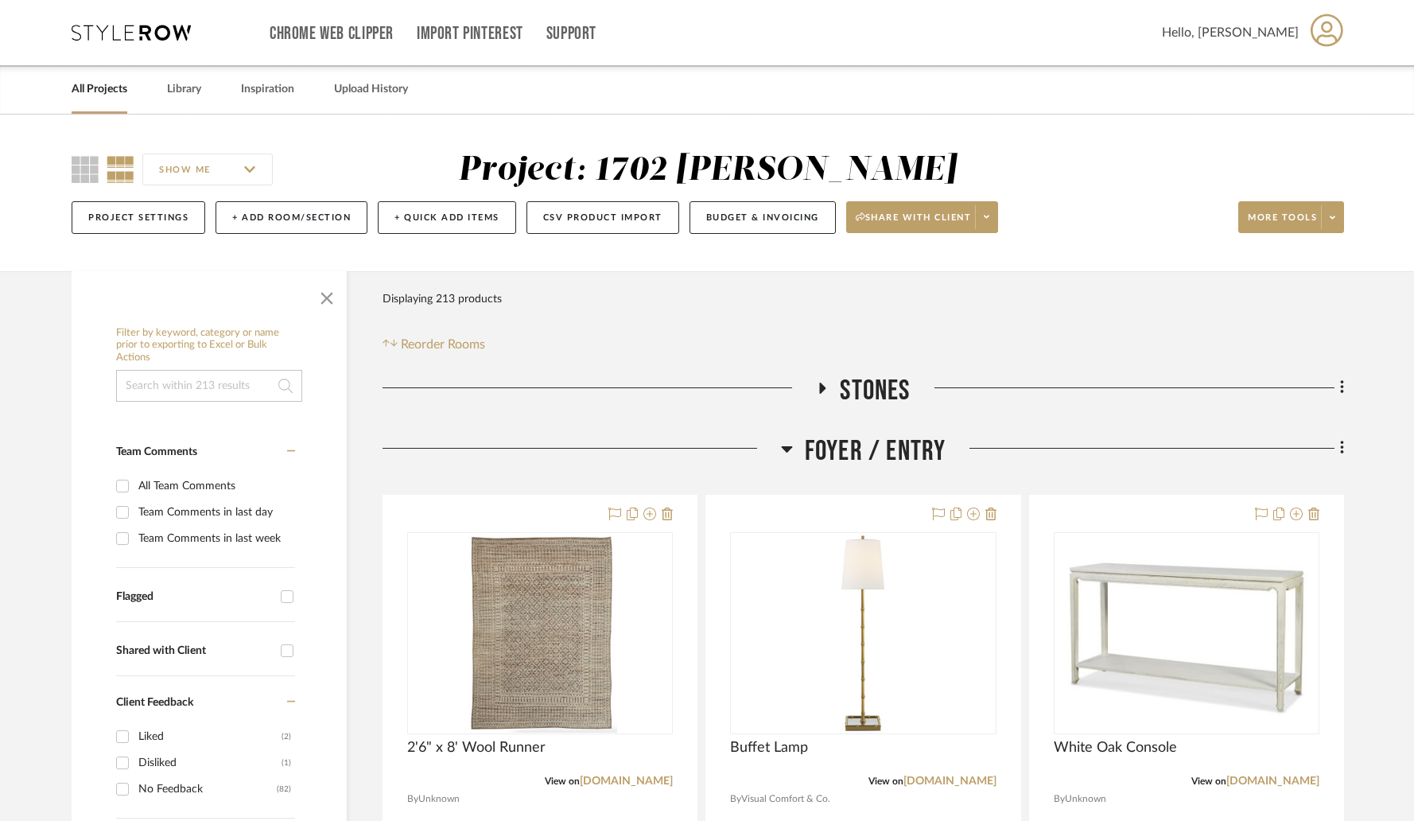
click at [810, 439] on span "Foyer / Entry" at bounding box center [876, 451] width 142 height 34
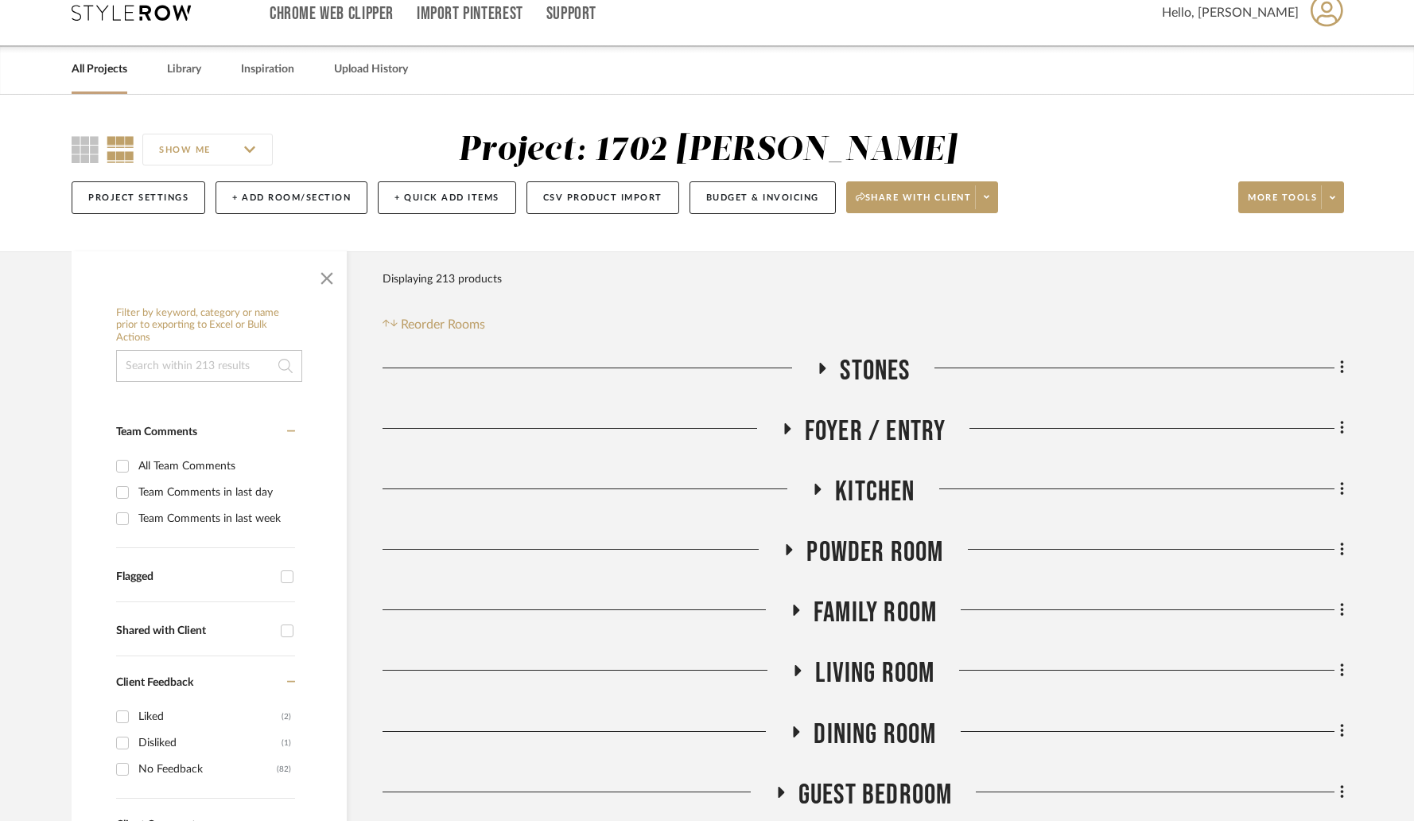
scroll to position [27, 0]
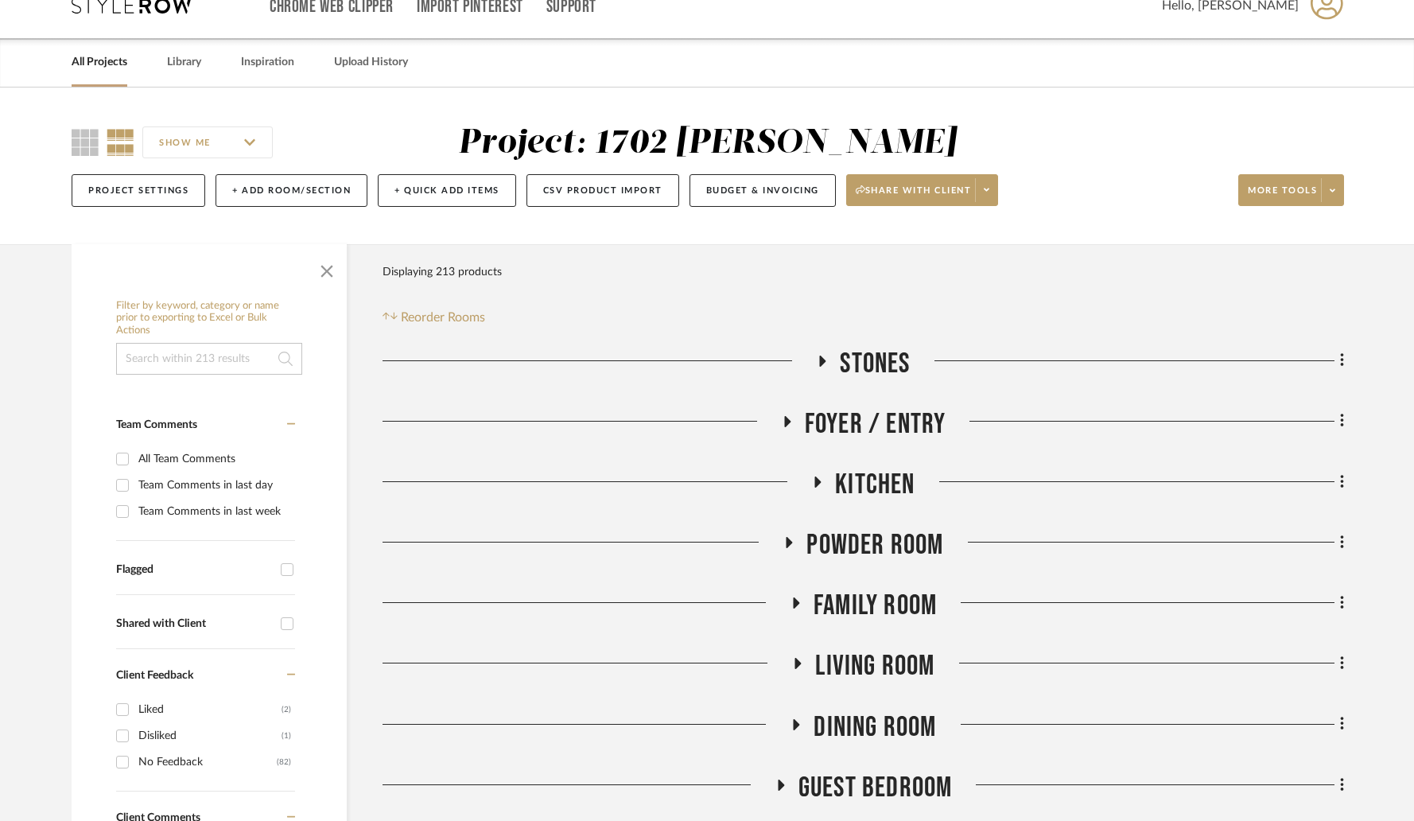
click at [854, 485] on span "Kitchen" at bounding box center [875, 485] width 80 height 34
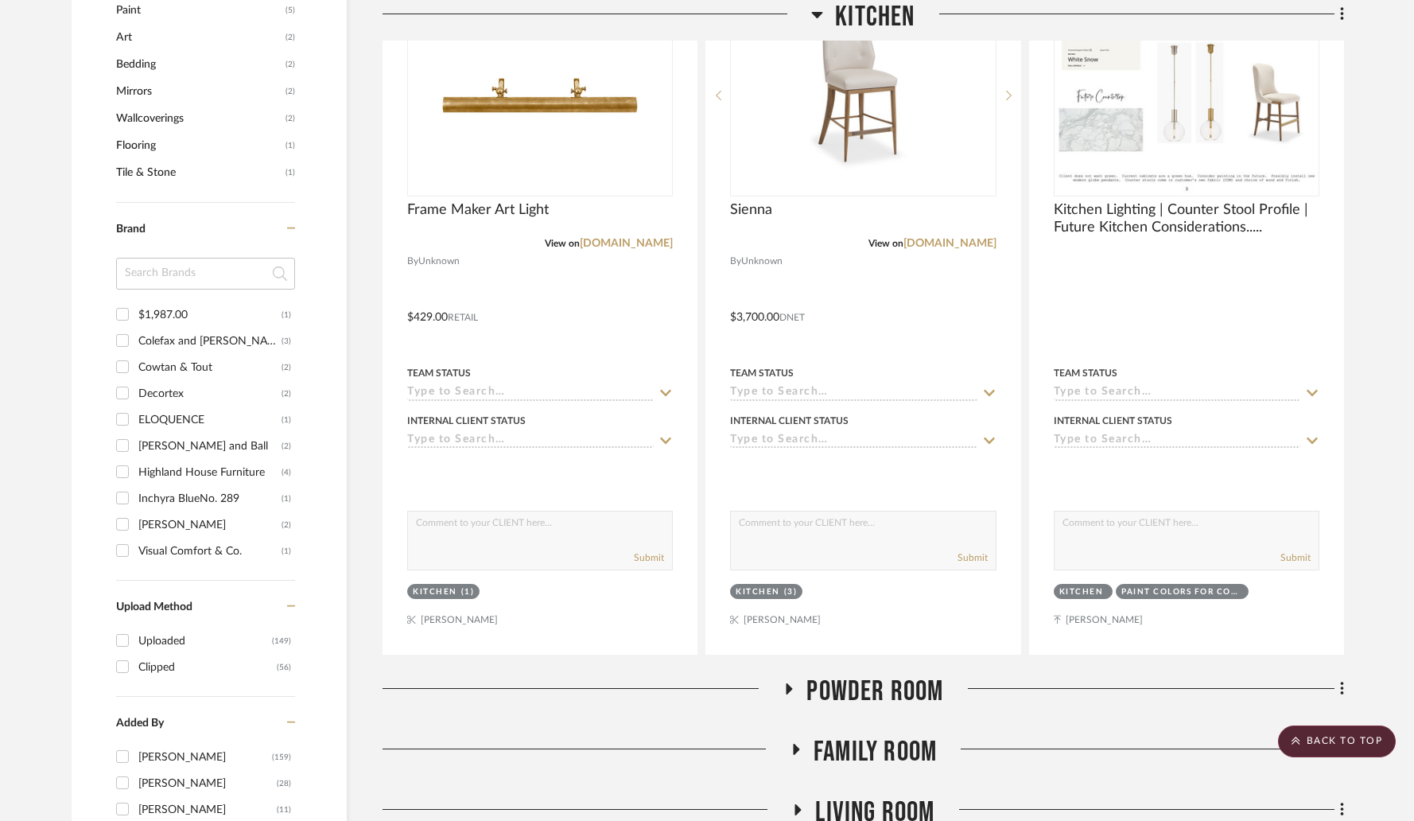
scroll to position [1287, 0]
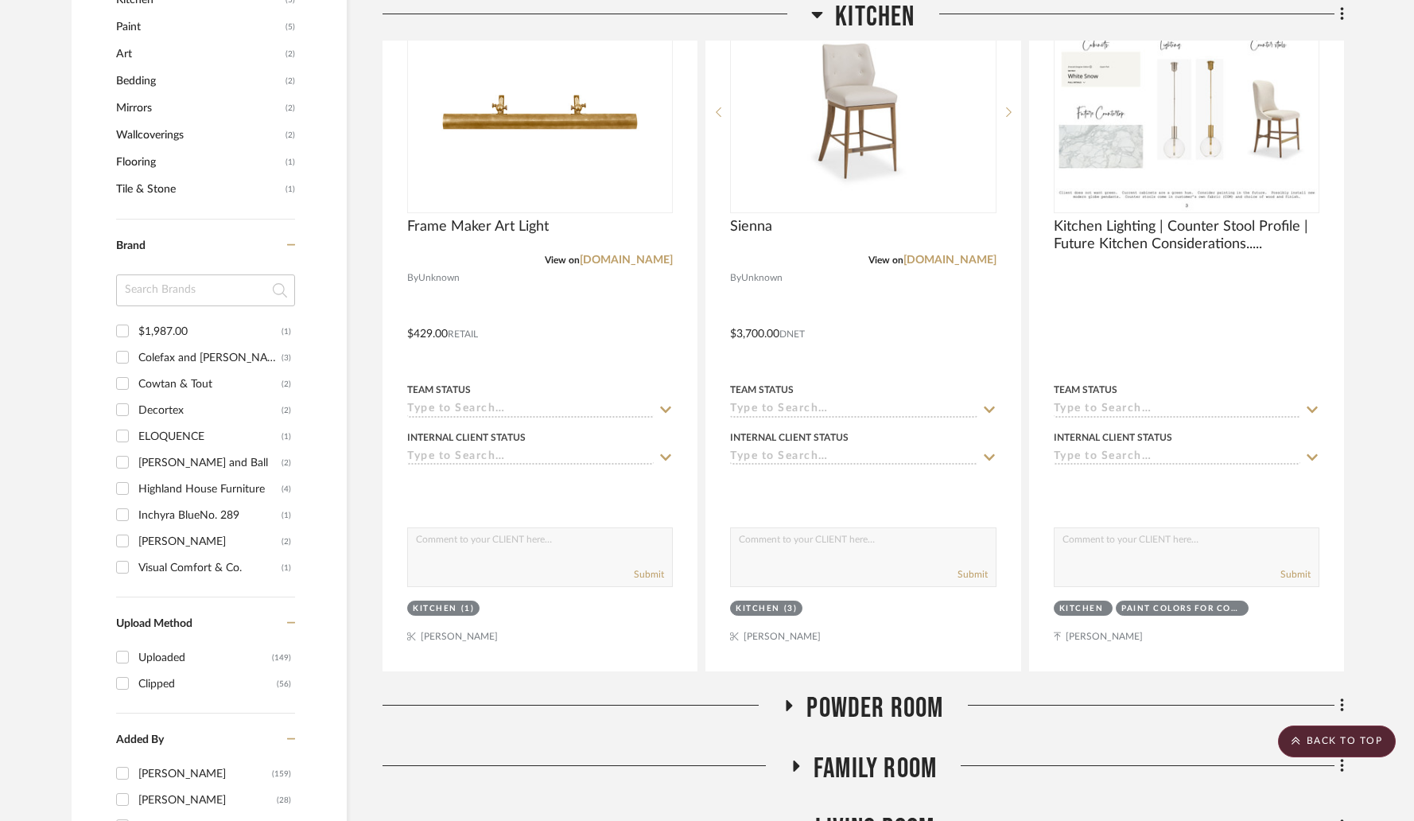
click at [846, 702] on span "Powder Room" at bounding box center [875, 708] width 137 height 34
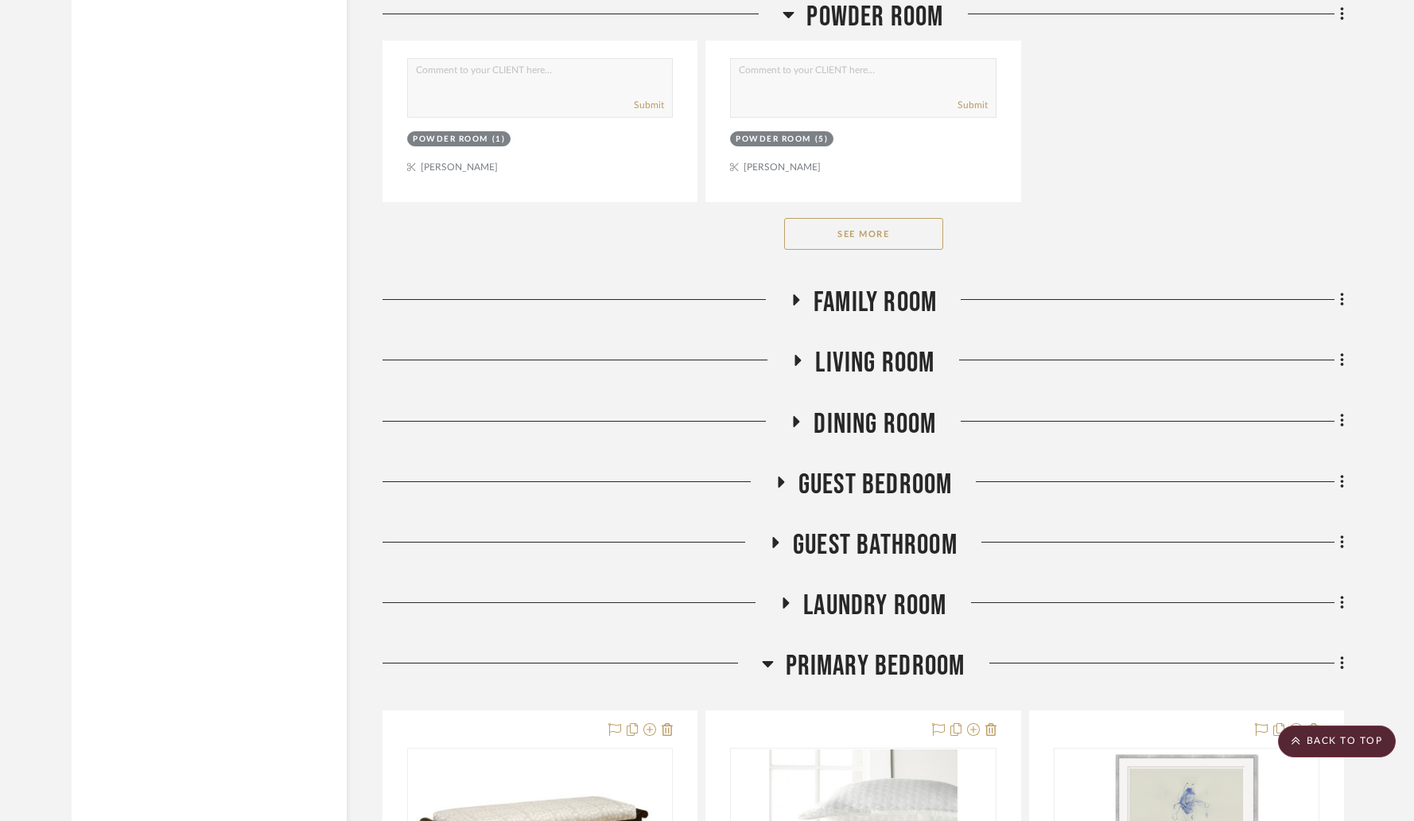
scroll to position [3966, 0]
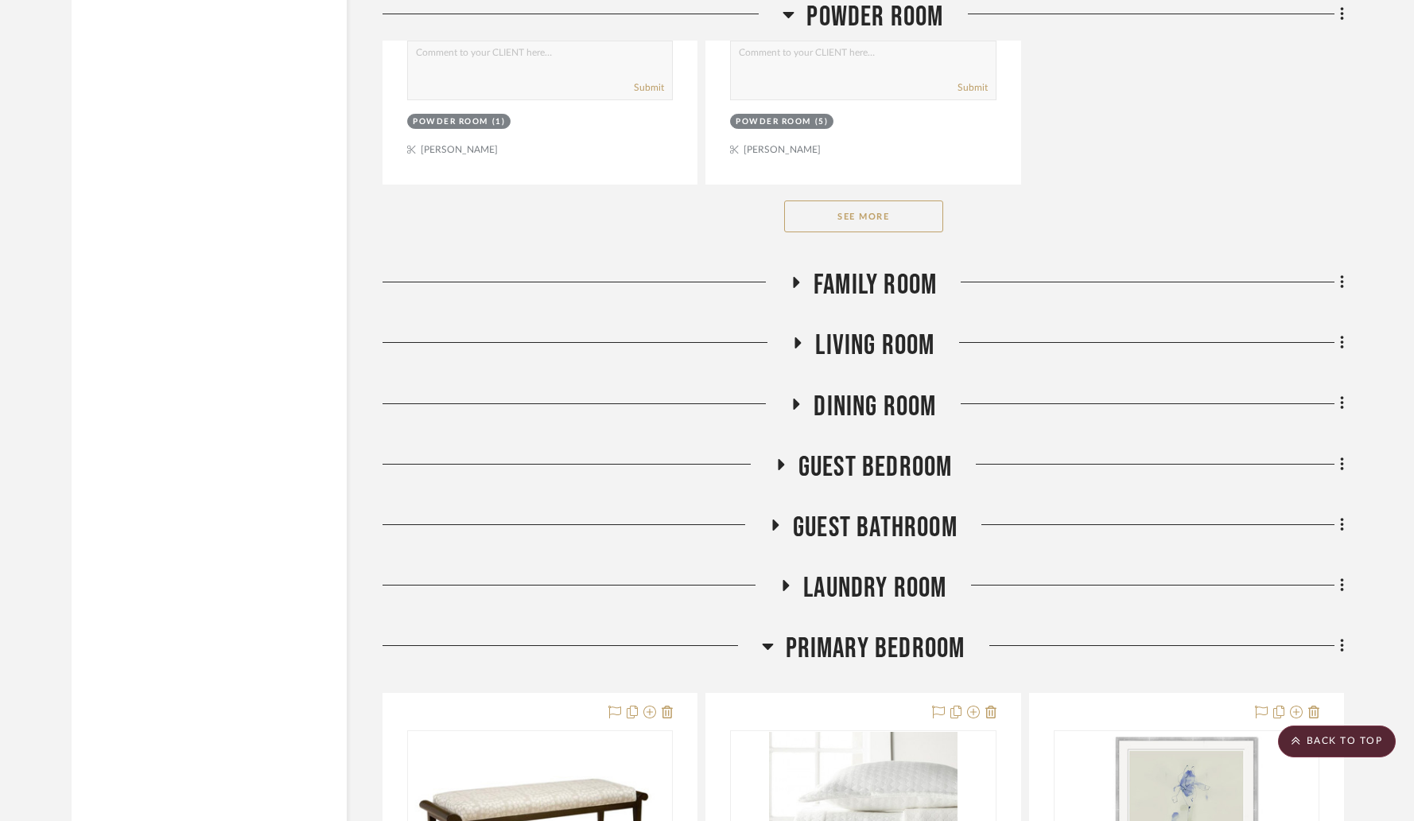
click at [860, 276] on span "Family Room" at bounding box center [875, 285] width 123 height 34
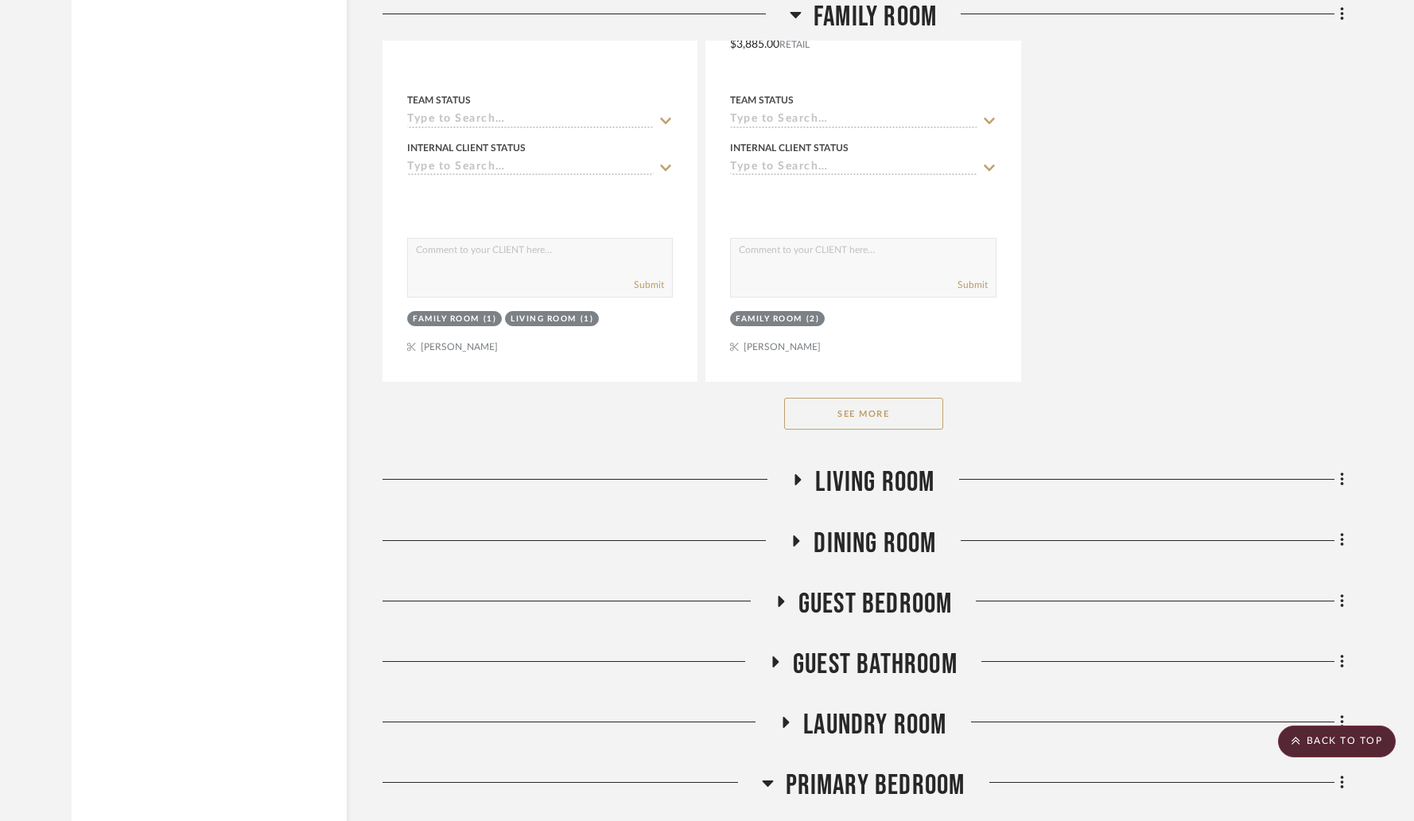
scroll to position [6026, 0]
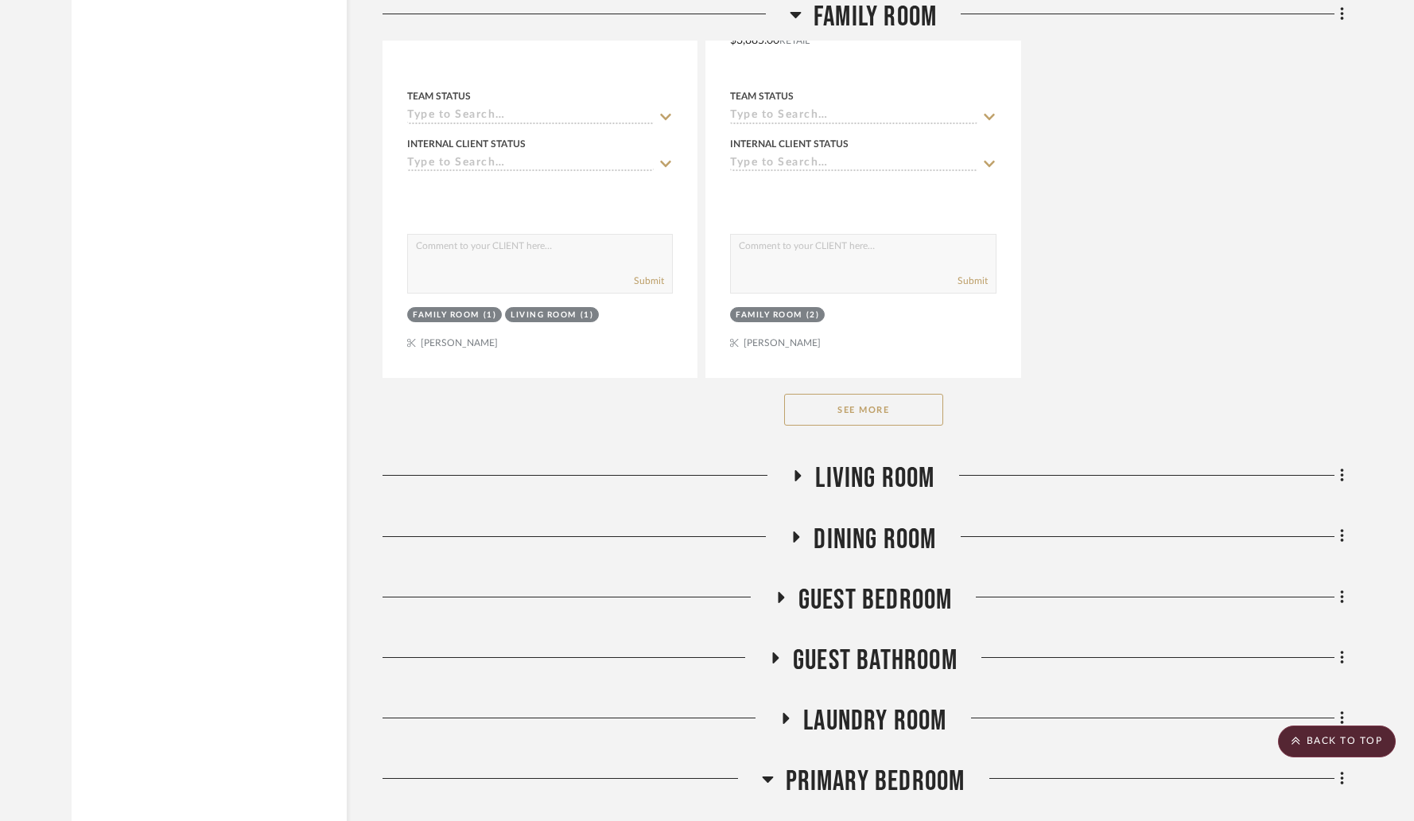
click at [802, 470] on icon at bounding box center [797, 476] width 19 height 12
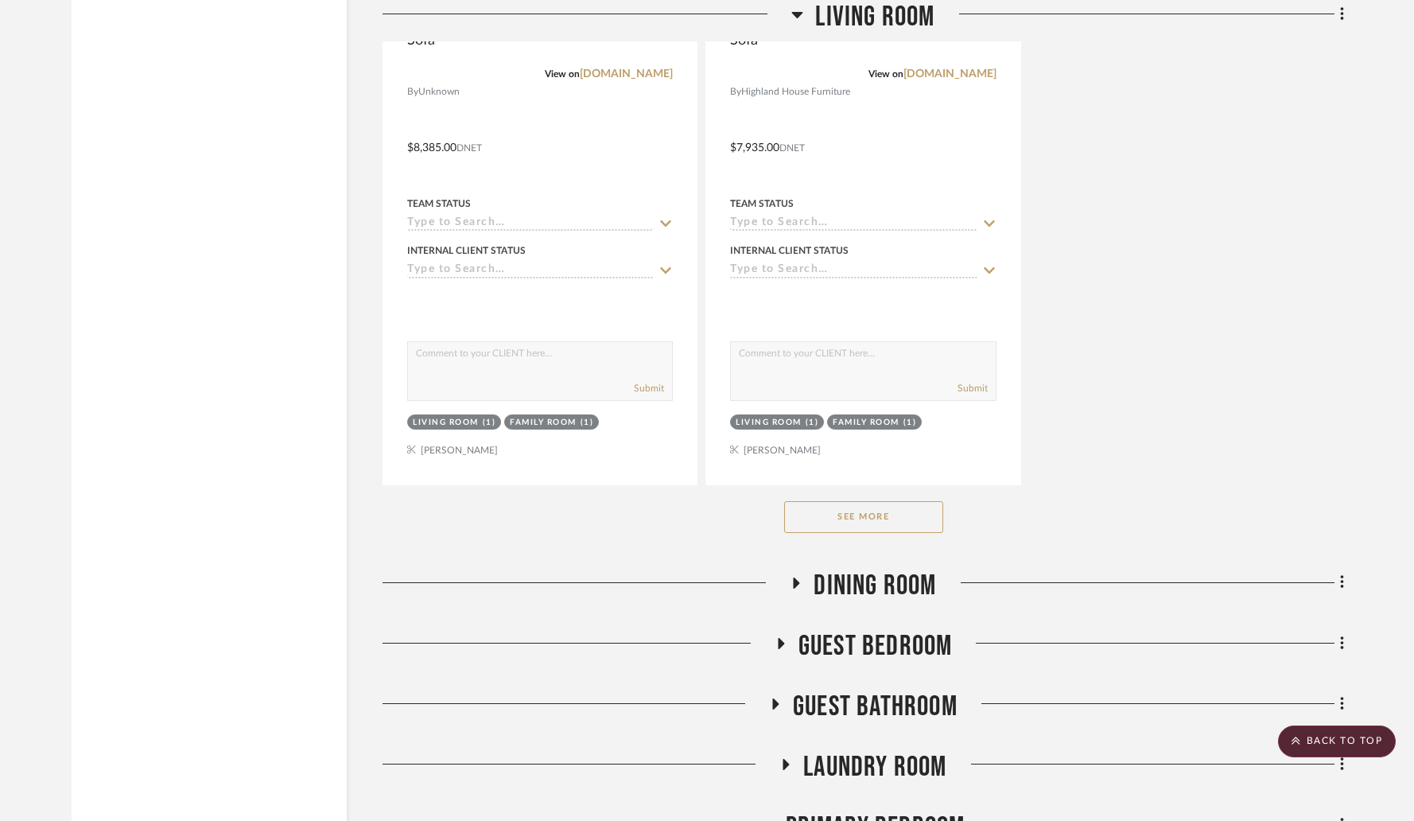
scroll to position [8172, 0]
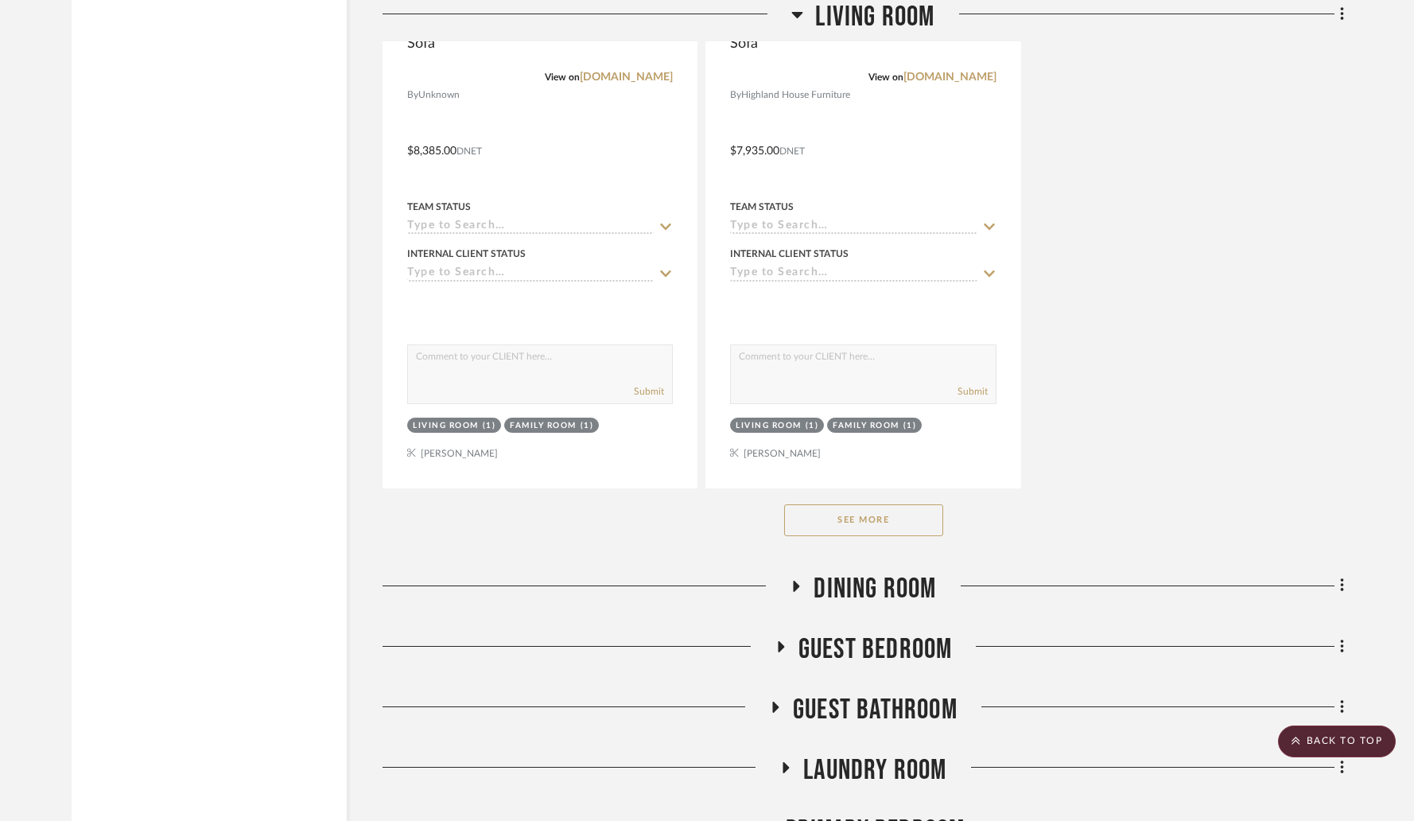
click at [904, 578] on span "Dining Room" at bounding box center [875, 589] width 123 height 34
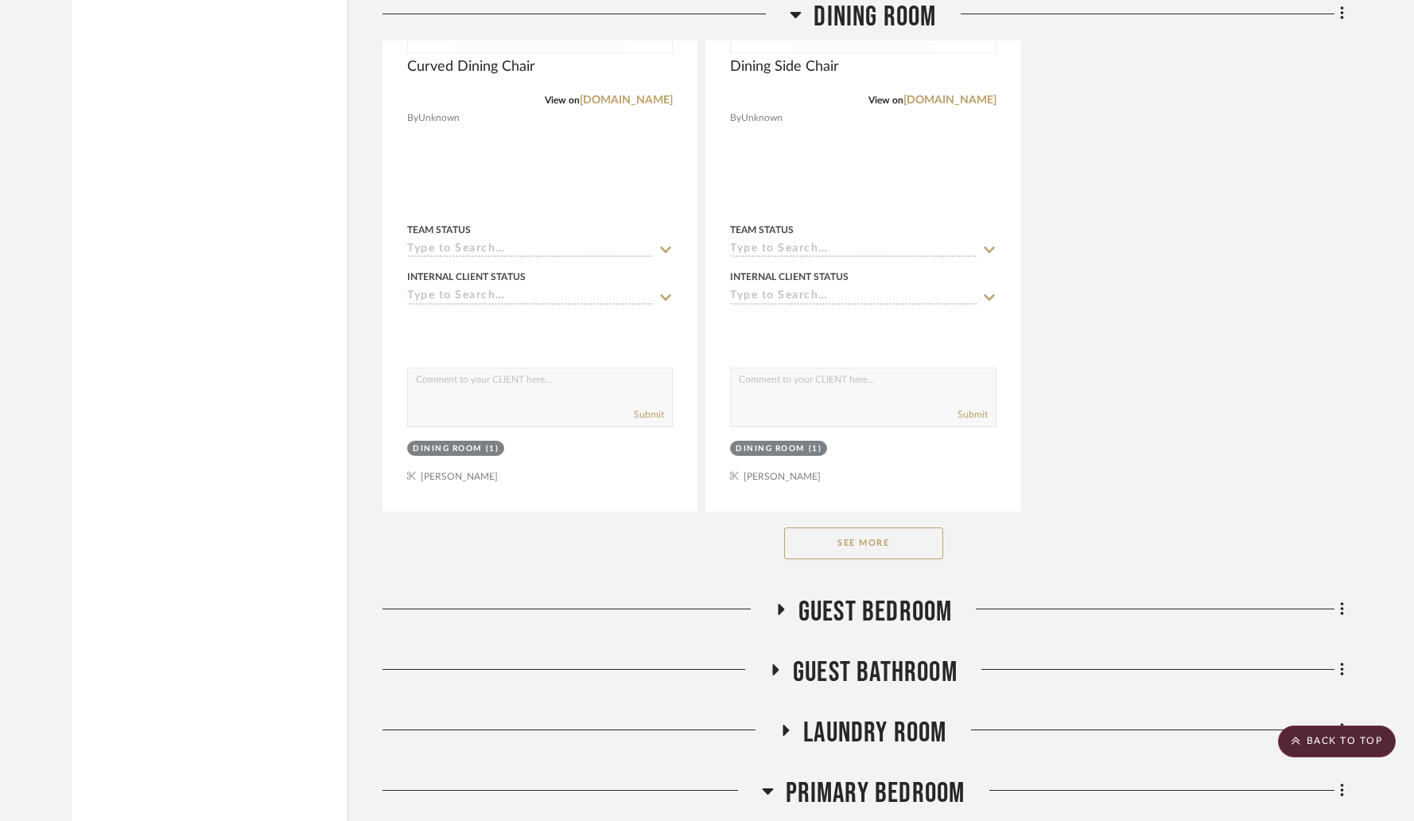
scroll to position [10418, 0]
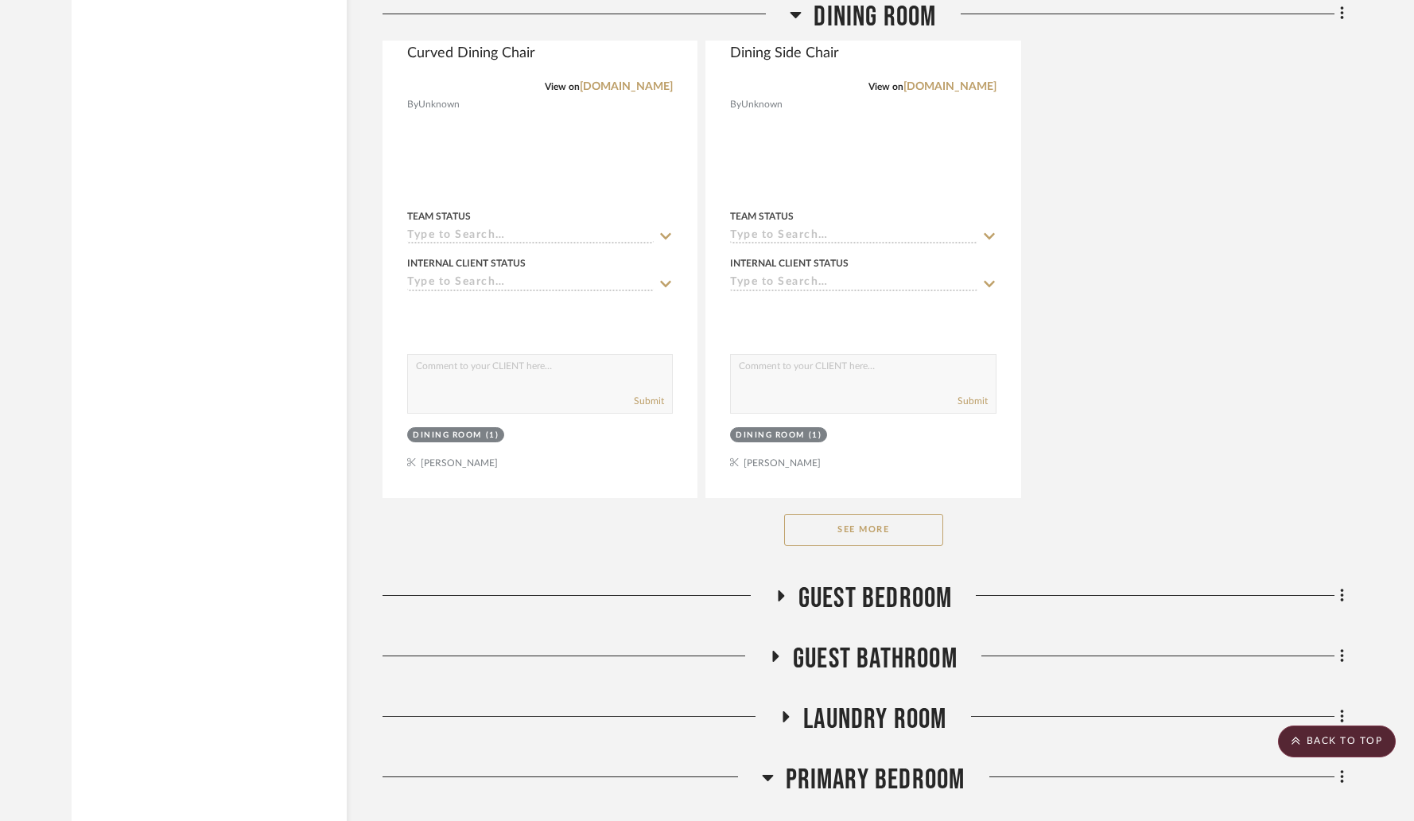
click at [909, 581] on span "Guest Bedroom" at bounding box center [876, 598] width 154 height 34
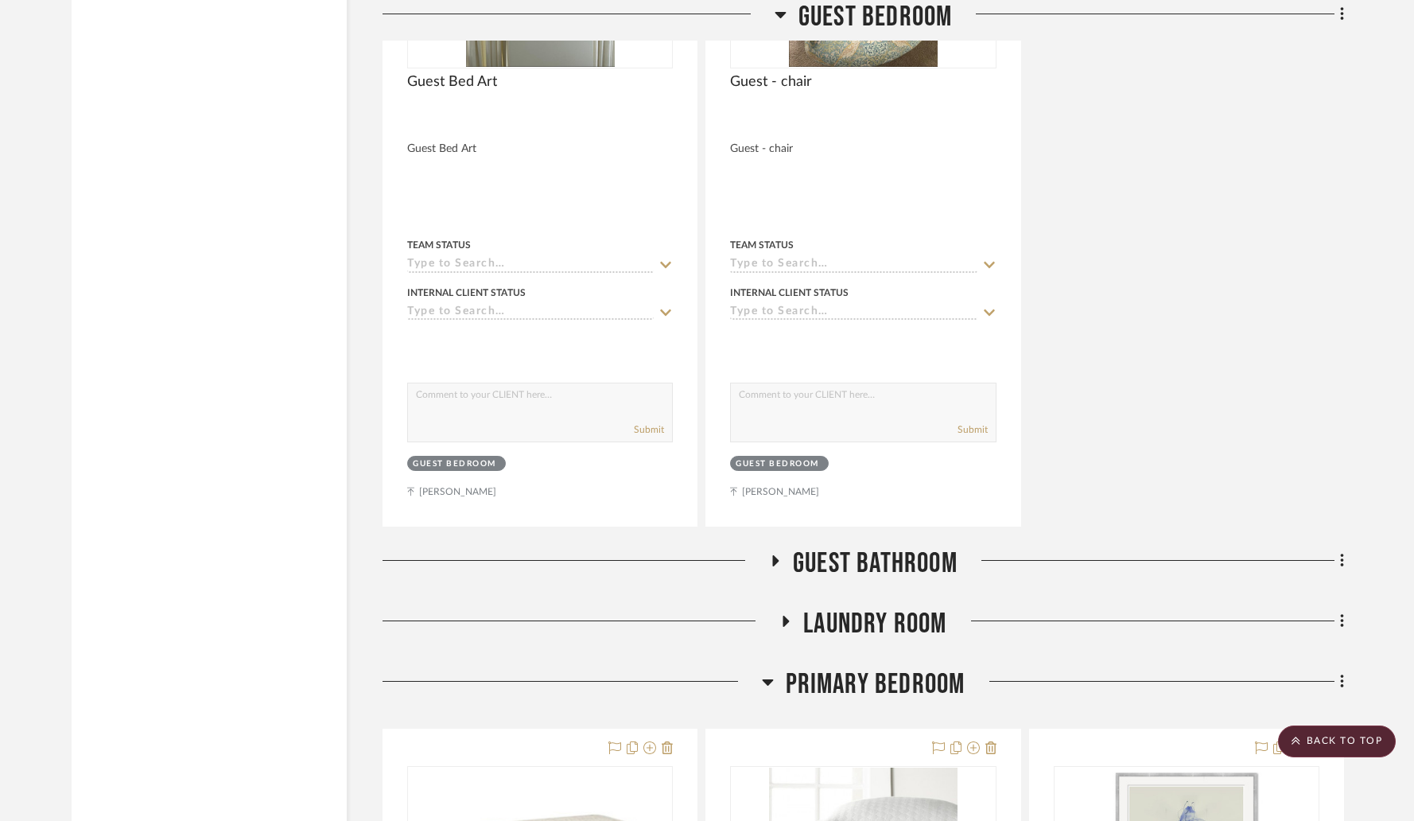
scroll to position [11939, 0]
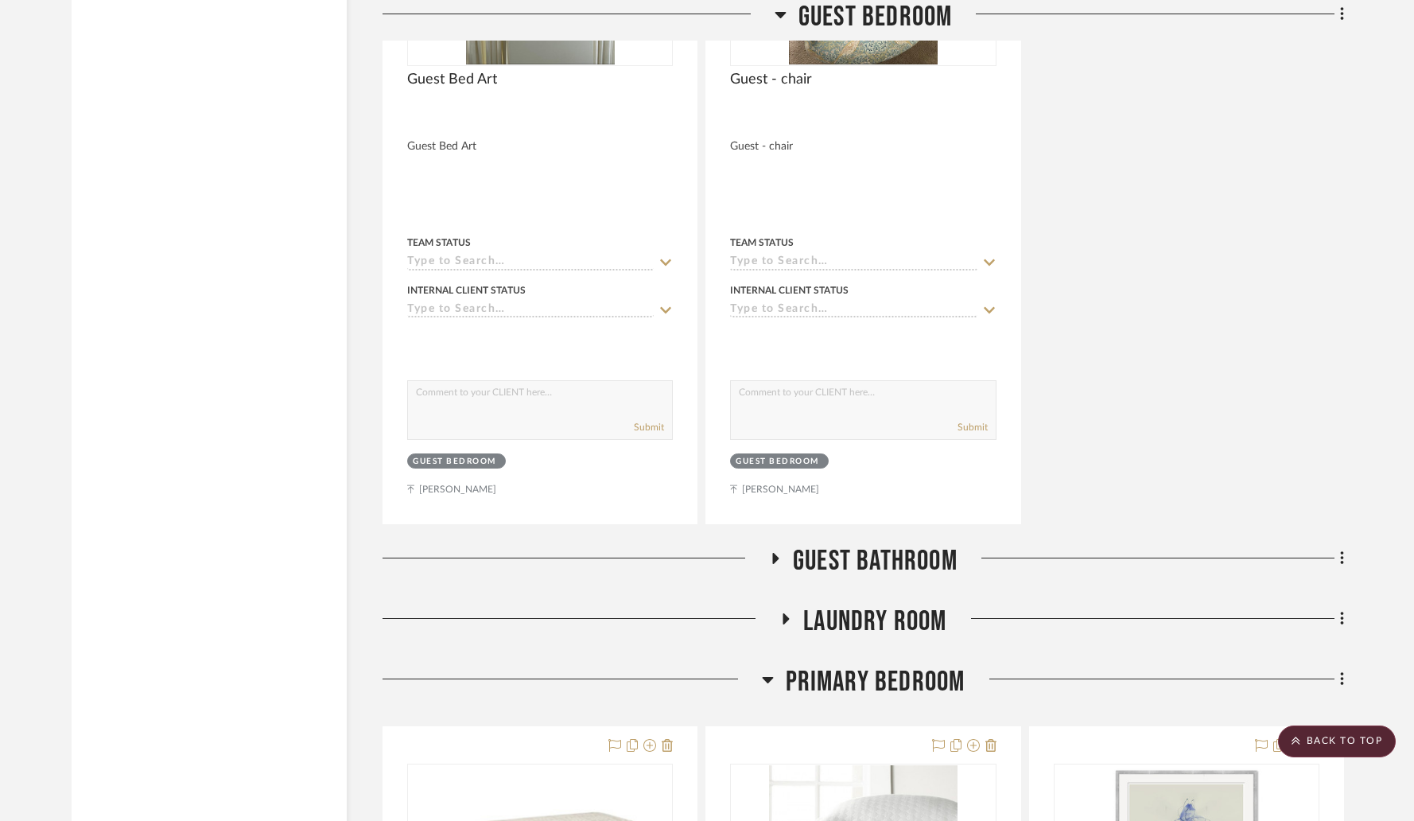
click at [926, 544] on span "Guest Bathroom" at bounding box center [875, 561] width 165 height 34
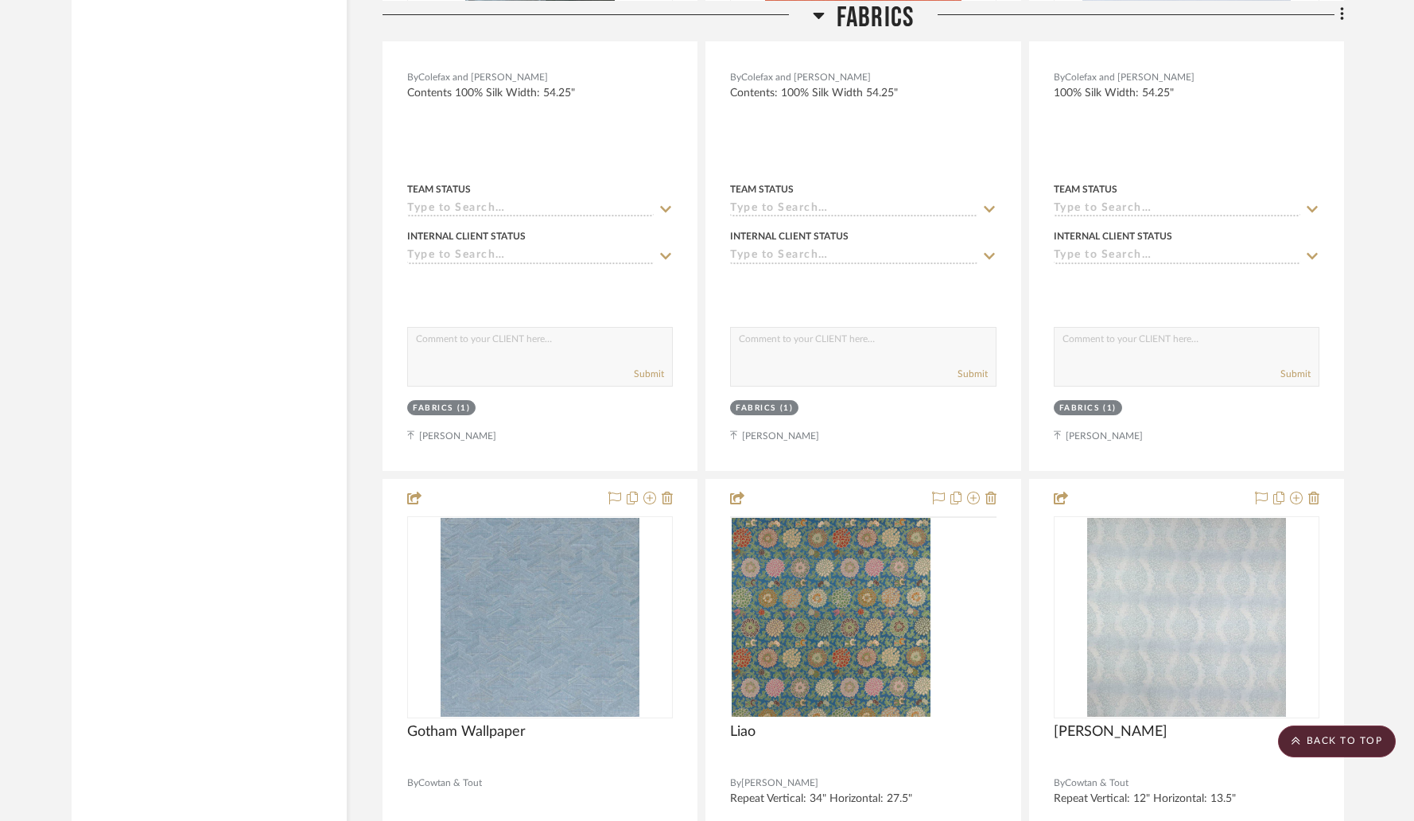
scroll to position [22762, 0]
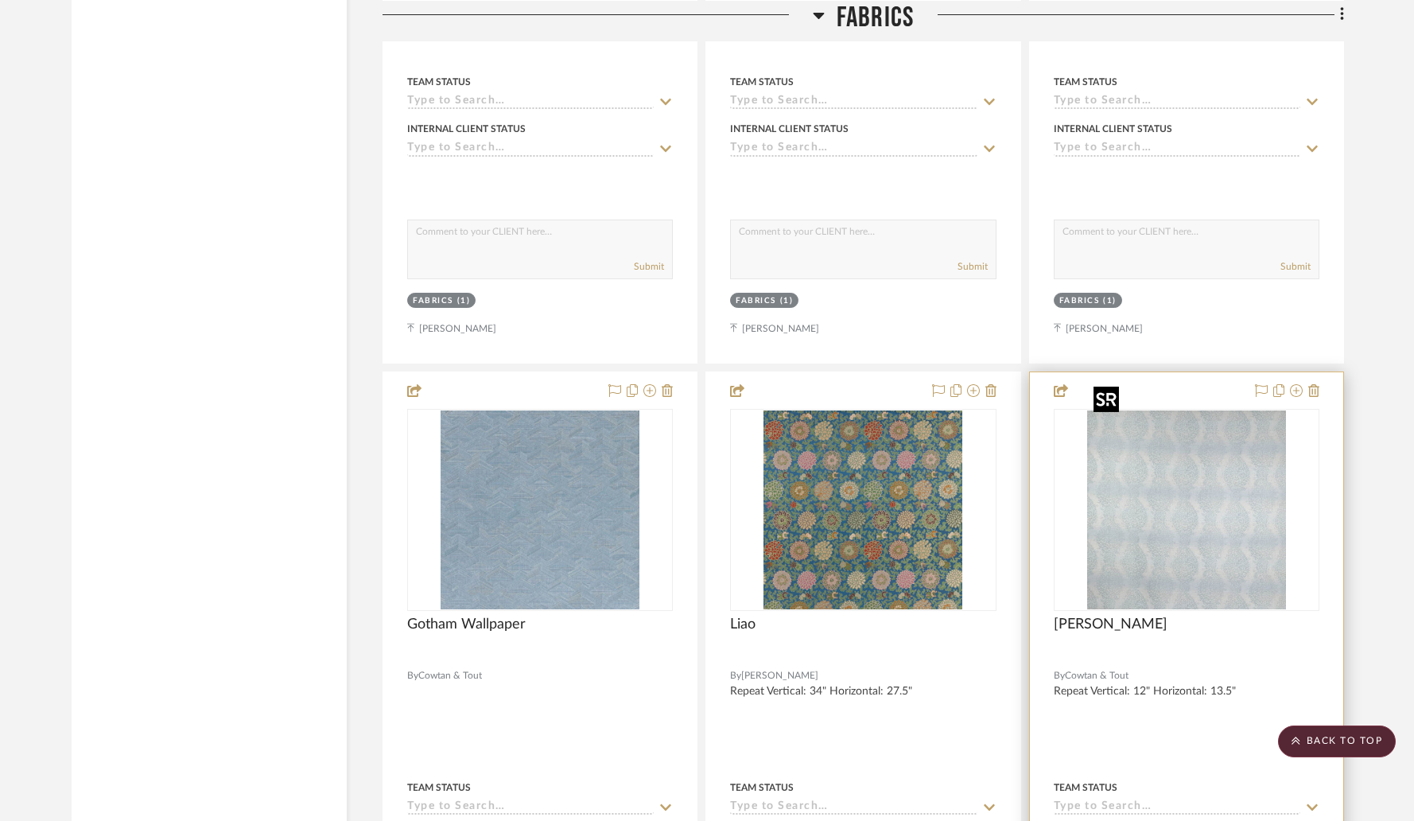
click at [1177, 472] on img "0" at bounding box center [1186, 509] width 199 height 199
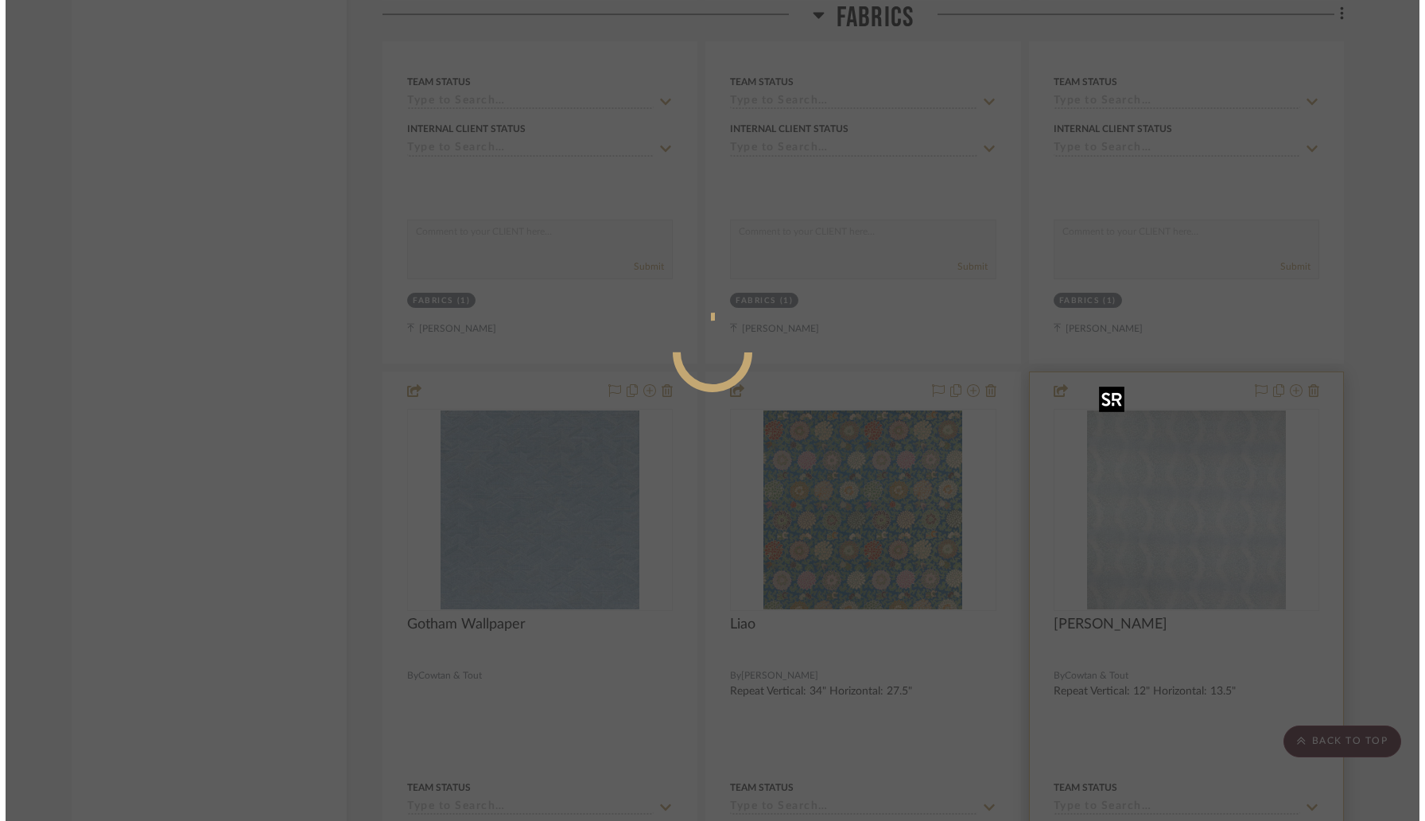
scroll to position [0, 0]
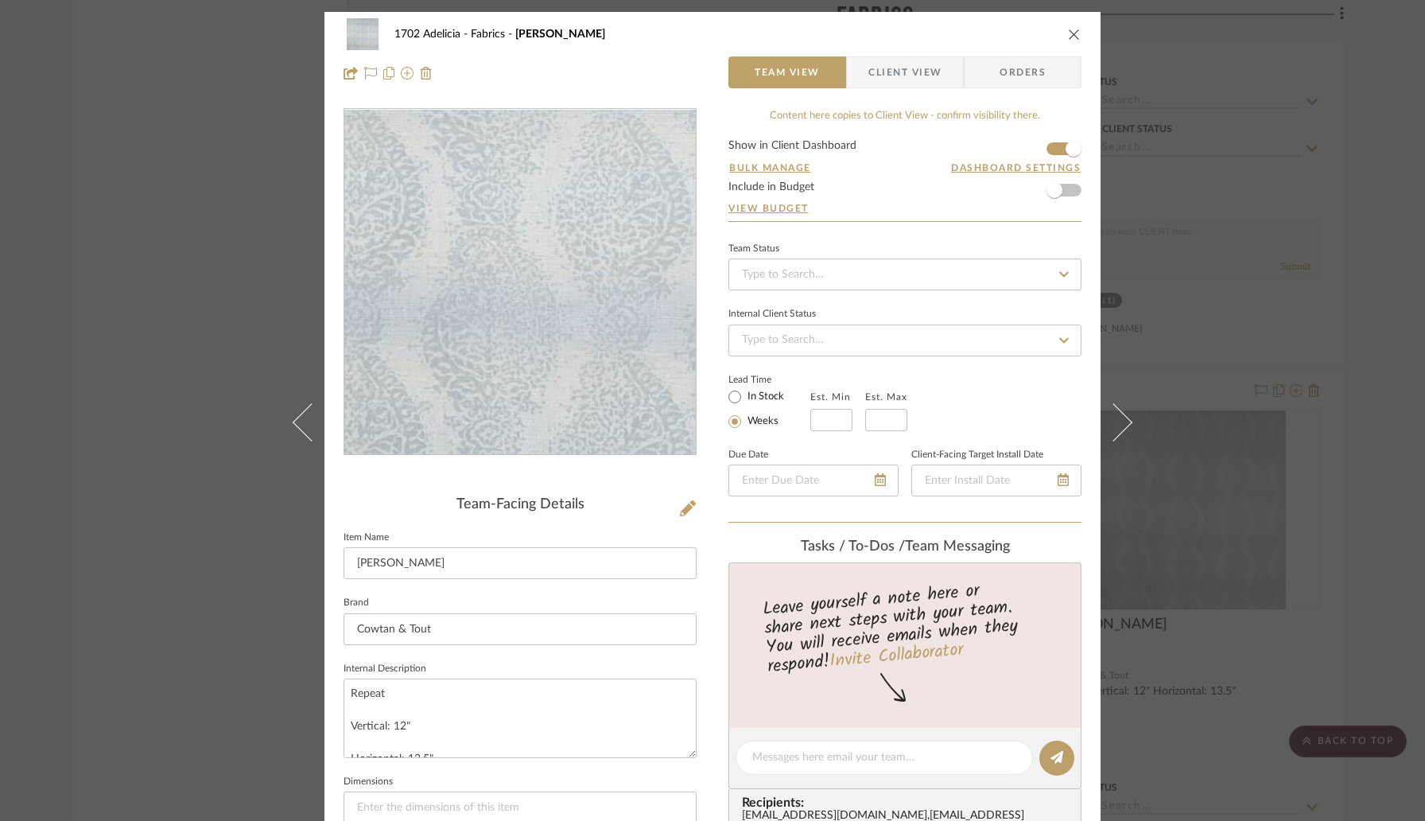
click at [566, 324] on img "0" at bounding box center [520, 282] width 345 height 345
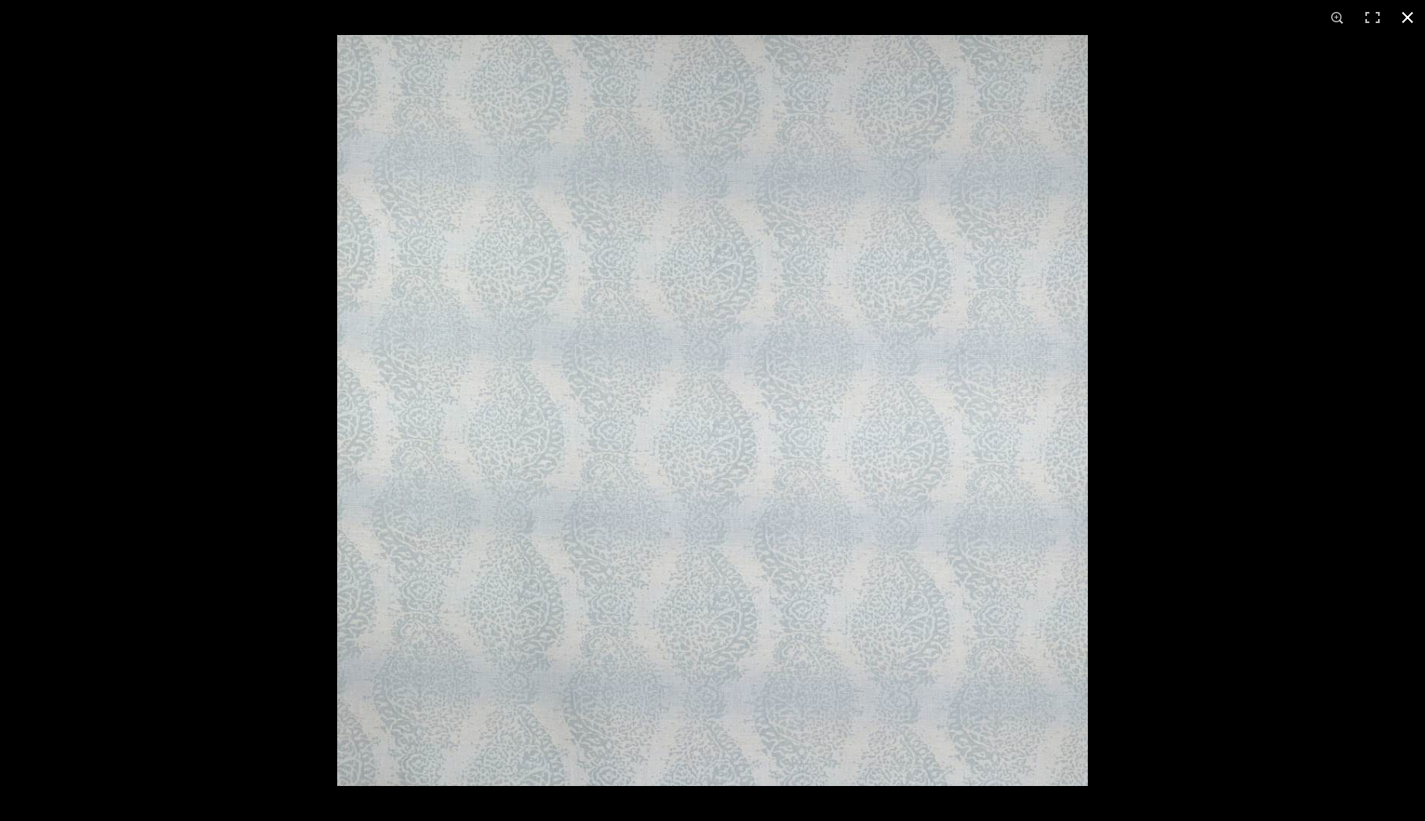
click at [1207, 197] on div at bounding box center [1049, 445] width 1425 height 821
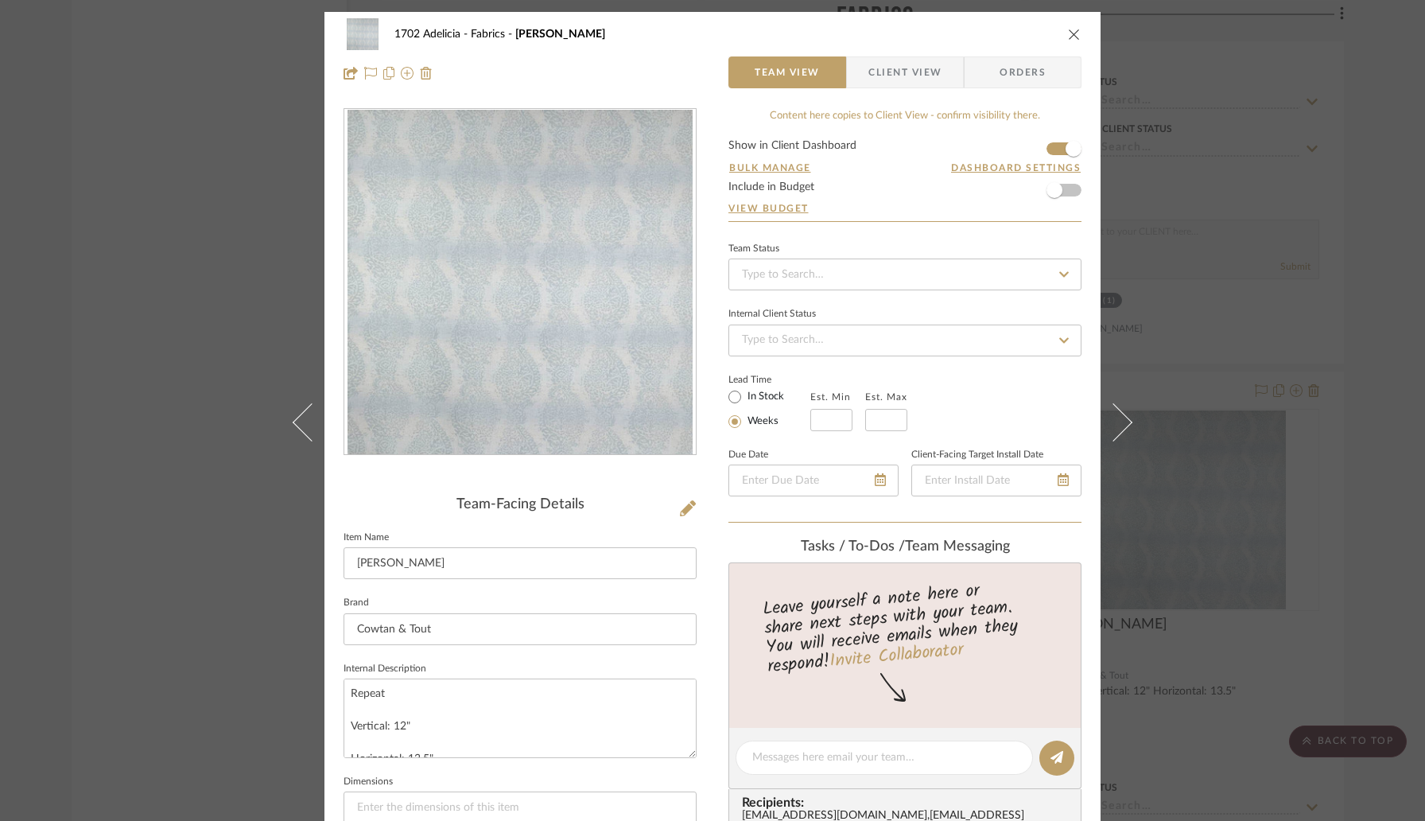
click at [216, 266] on div "1702 Adelicia Fabrics Lena Team View Client View Orders Team-Facing Details Ite…" at bounding box center [712, 410] width 1425 height 821
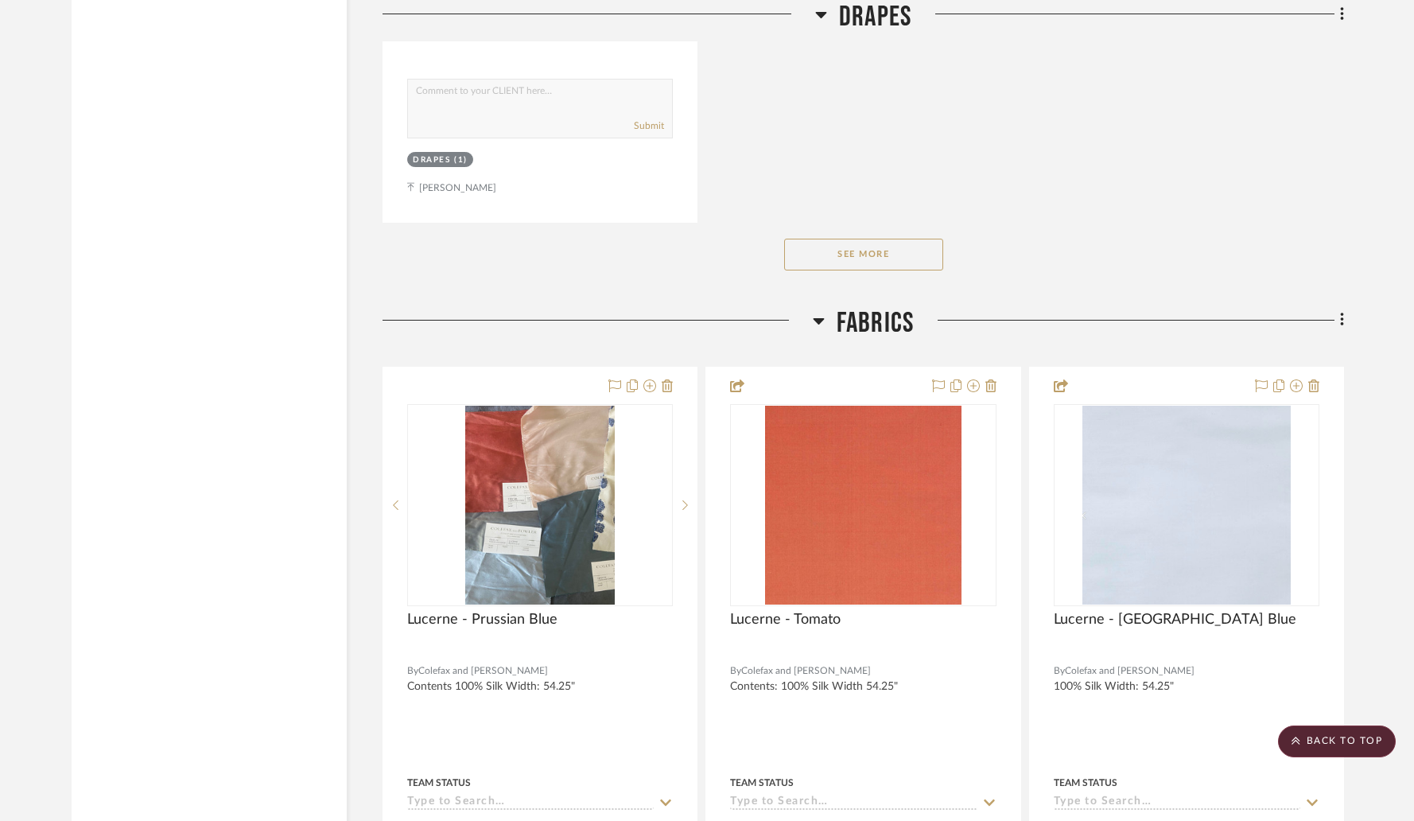
scroll to position [21423, 0]
